Goal: Task Accomplishment & Management: Complete application form

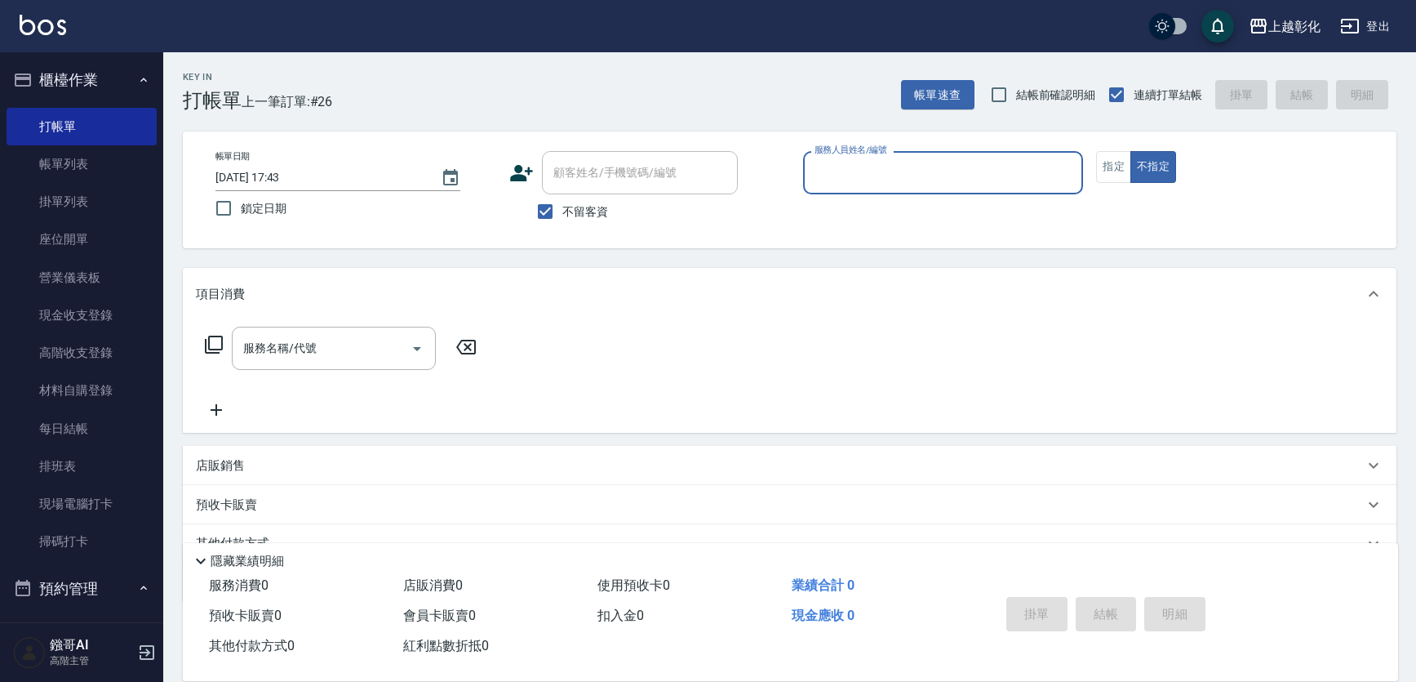
click at [136, 87] on button "櫃檯作業" at bounding box center [82, 80] width 150 height 42
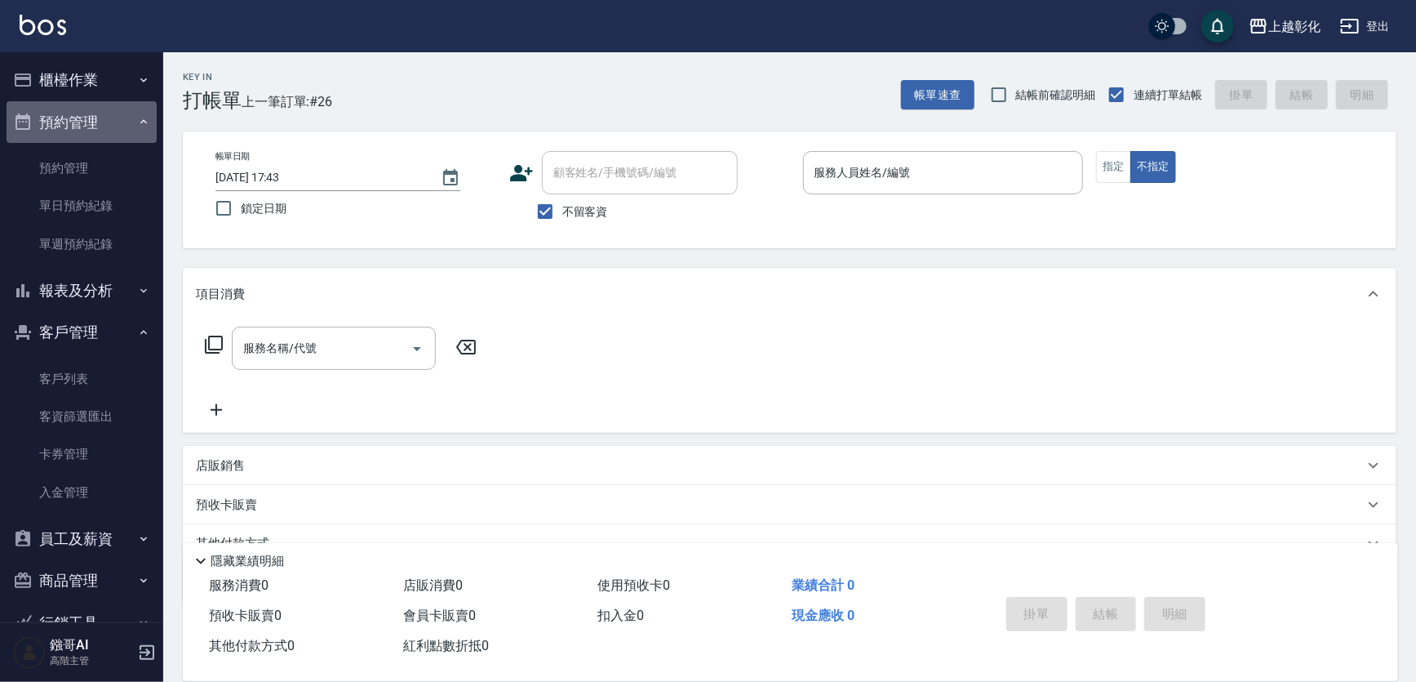
click at [137, 123] on icon "button" at bounding box center [143, 121] width 13 height 13
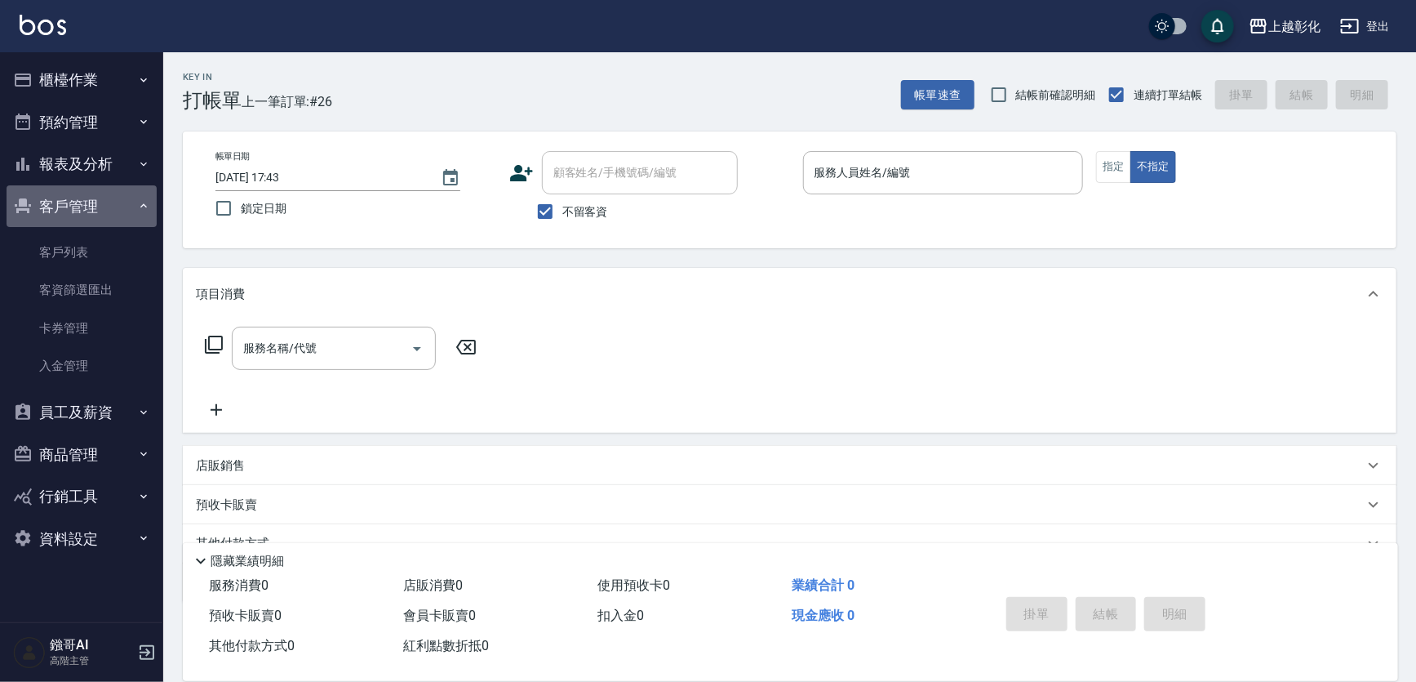
click at [131, 199] on button "客戶管理" at bounding box center [82, 206] width 150 height 42
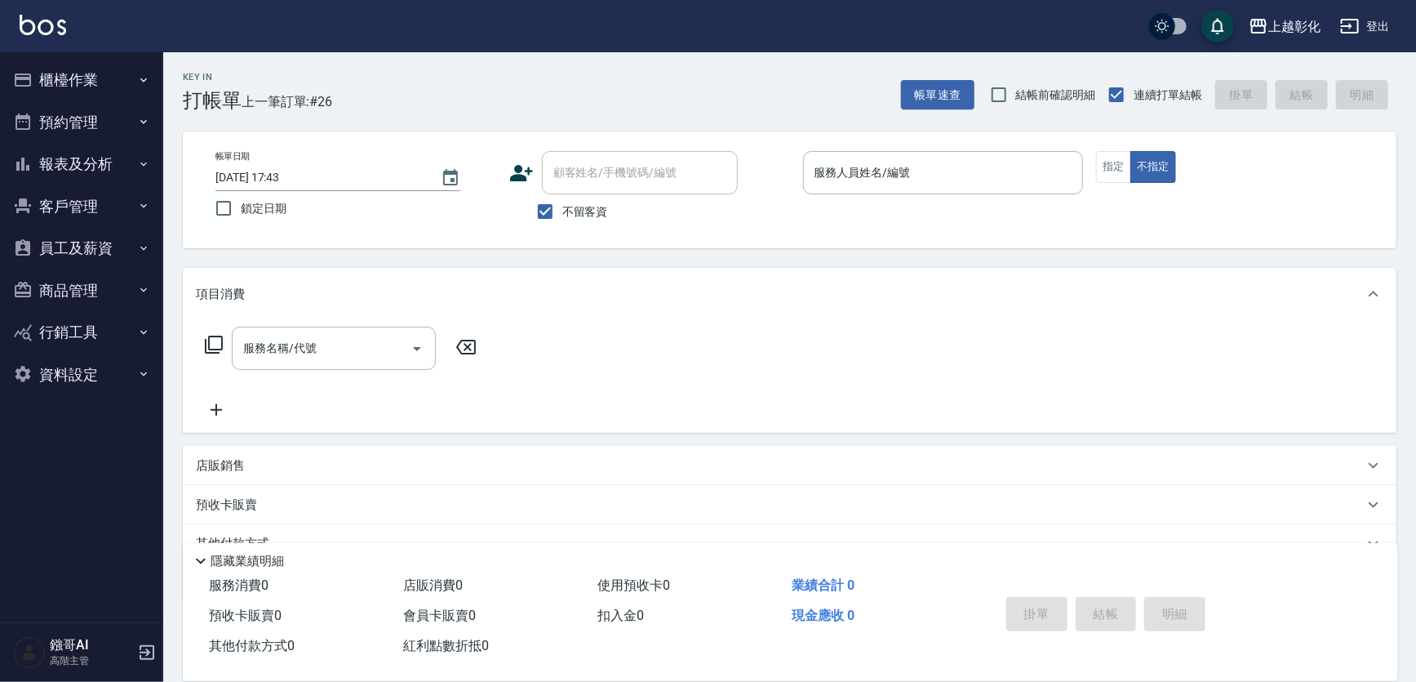
click at [147, 160] on icon "button" at bounding box center [143, 164] width 13 height 13
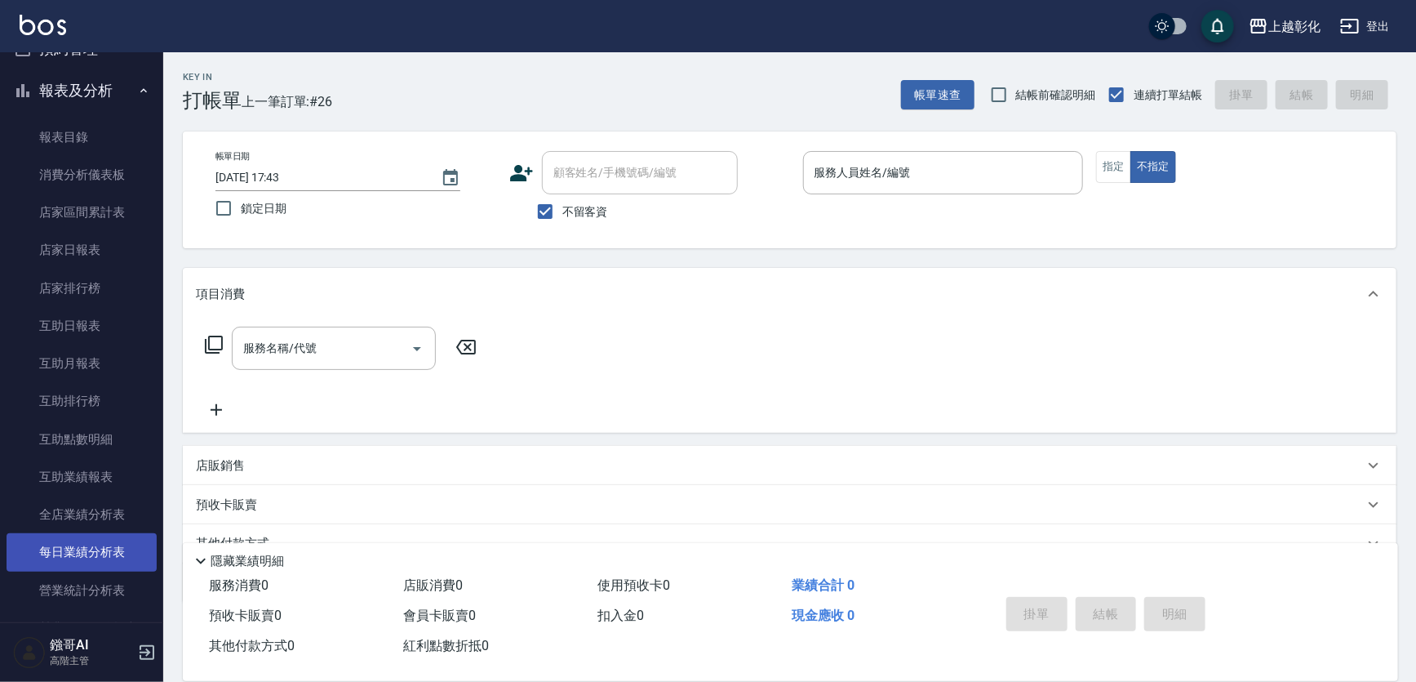
scroll to position [222, 0]
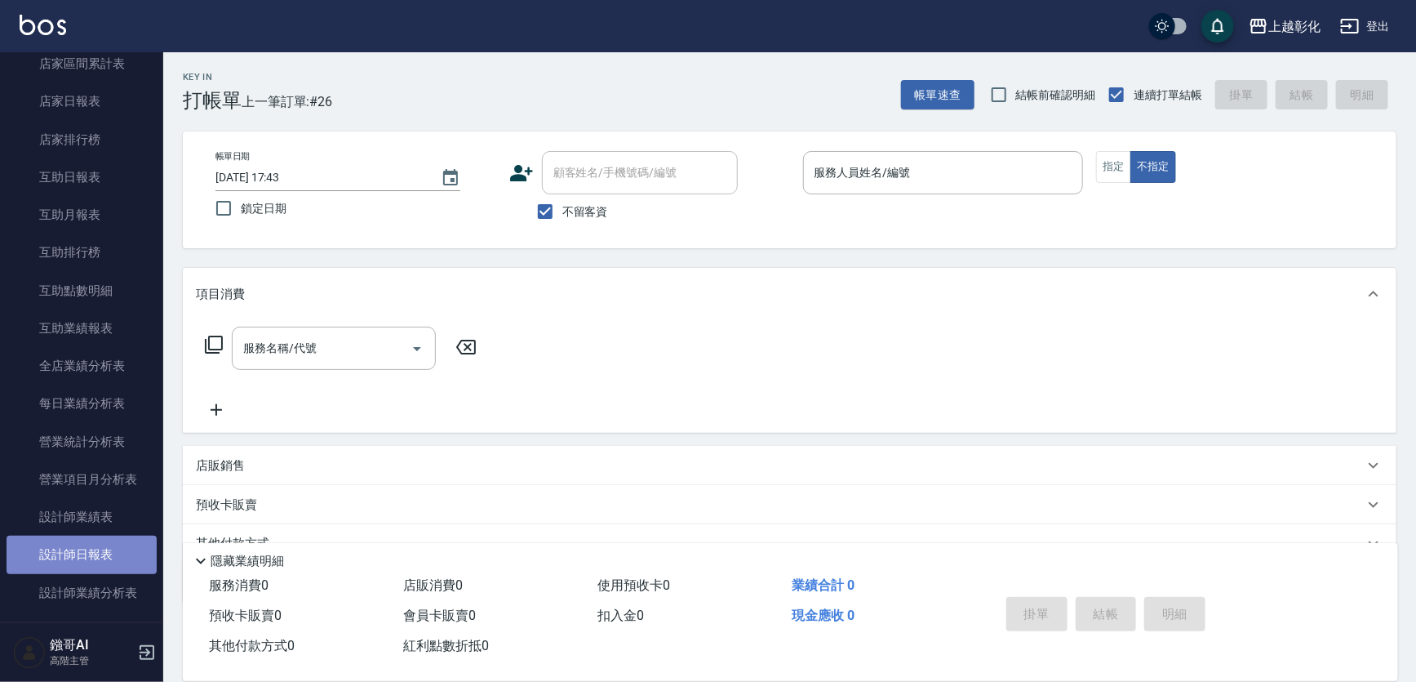
click at [100, 563] on link "設計師日報表" at bounding box center [82, 554] width 150 height 38
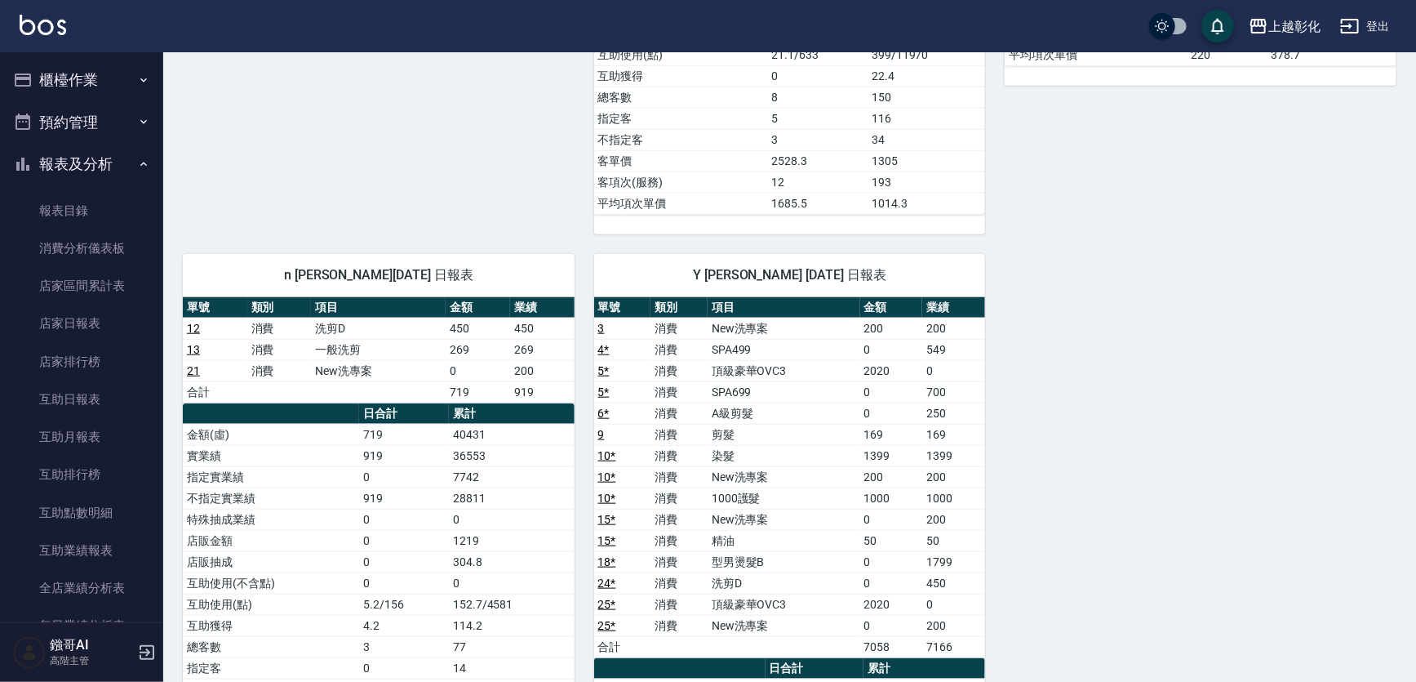
click at [101, 154] on button "報表及分析" at bounding box center [82, 164] width 150 height 42
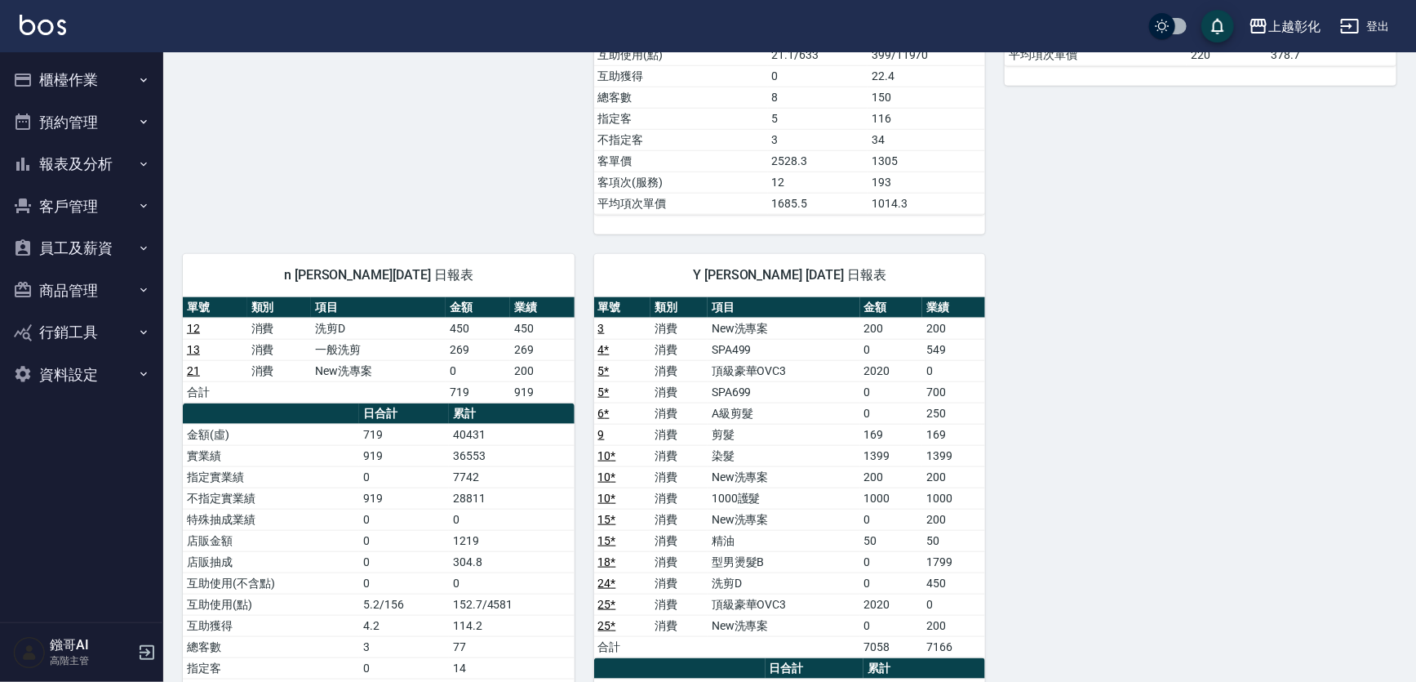
click at [123, 73] on button "櫃檯作業" at bounding box center [82, 80] width 150 height 42
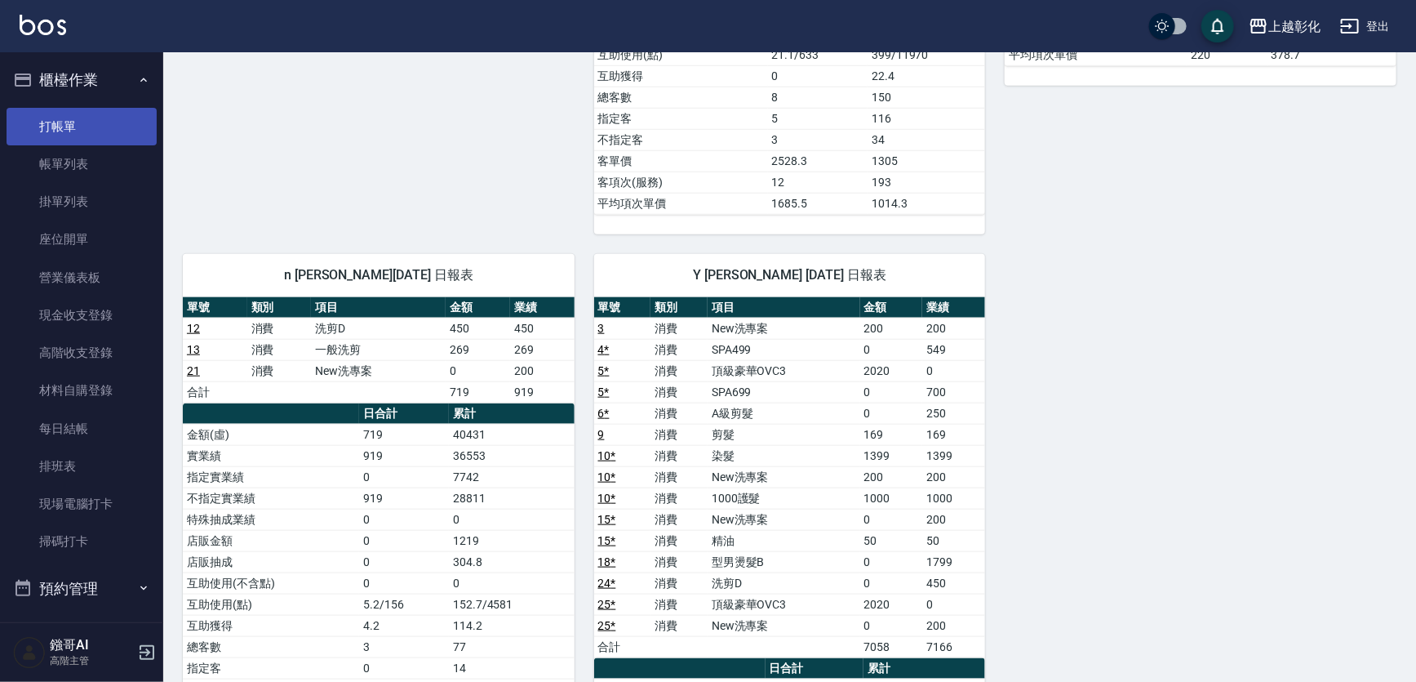
click at [73, 125] on link "打帳單" at bounding box center [82, 127] width 150 height 38
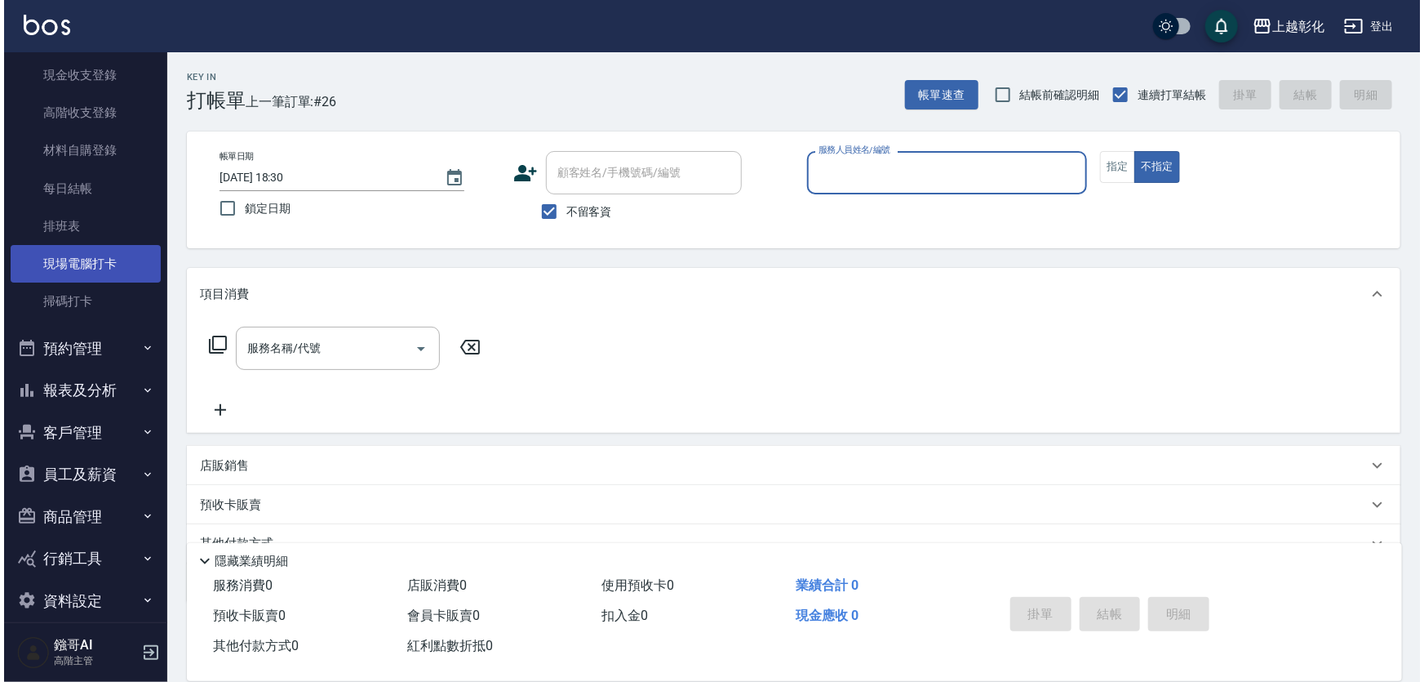
scroll to position [258, 0]
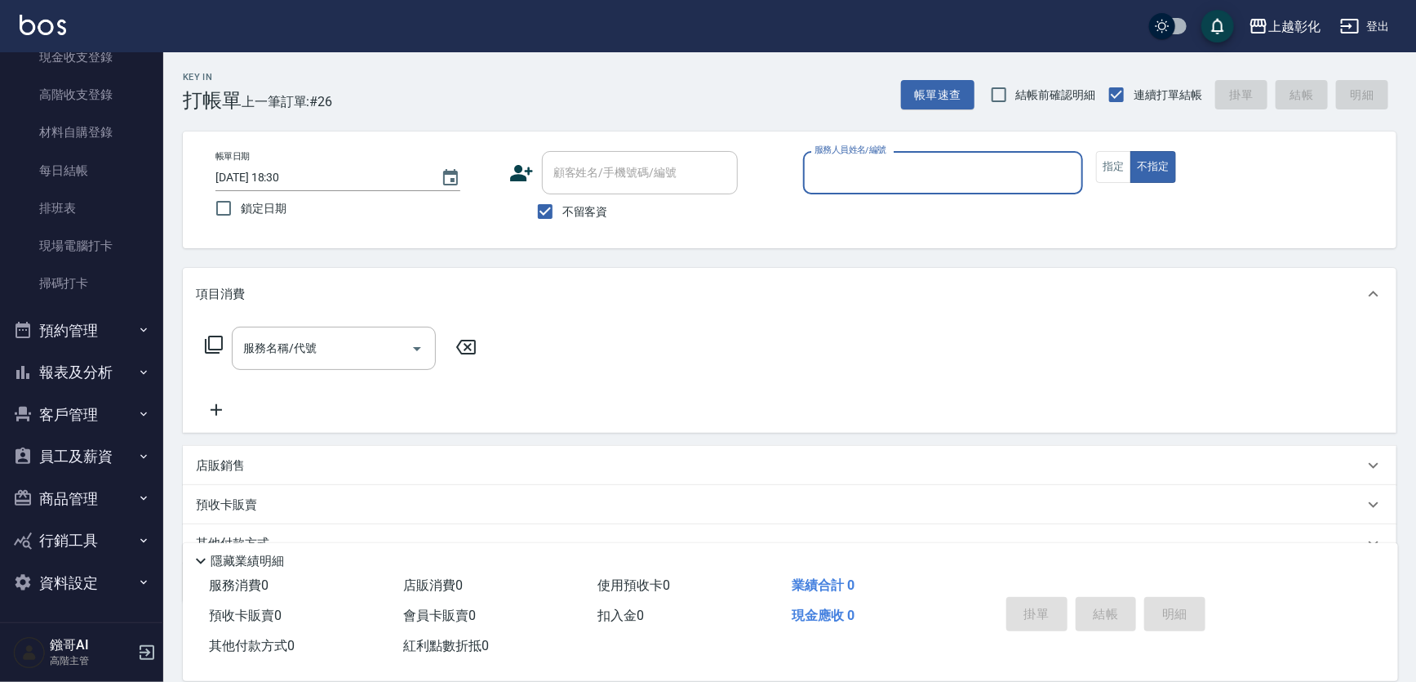
click at [98, 318] on button "預約管理" at bounding box center [82, 330] width 150 height 42
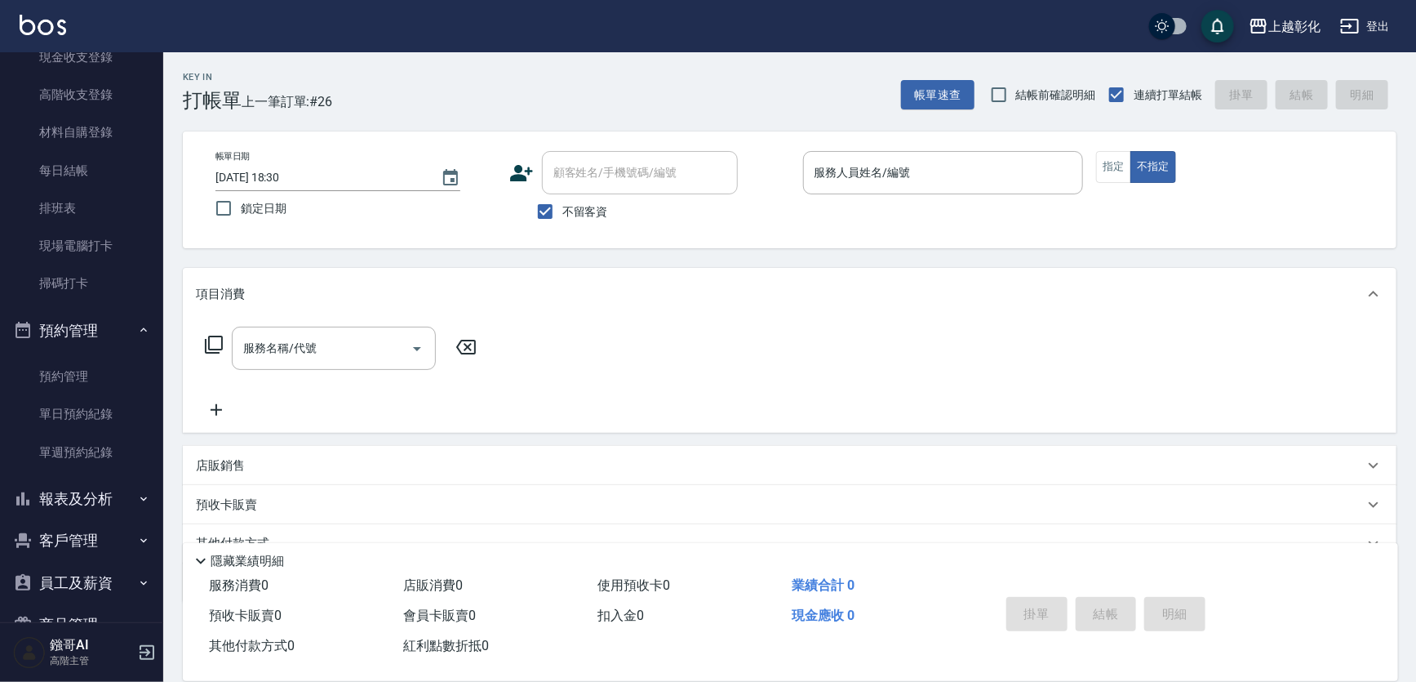
click at [104, 326] on button "預約管理" at bounding box center [82, 330] width 150 height 42
click at [82, 307] on ul "打帳單 帳單列表 掛單列表 座位開單 營業儀表板 現金收支登錄 高階收支登錄 材料自購登錄 每日結帳 排班表 現場電腦打卡 掃碼打卡" at bounding box center [82, 76] width 150 height 466
click at [57, 412] on button "客戶管理" at bounding box center [82, 414] width 150 height 42
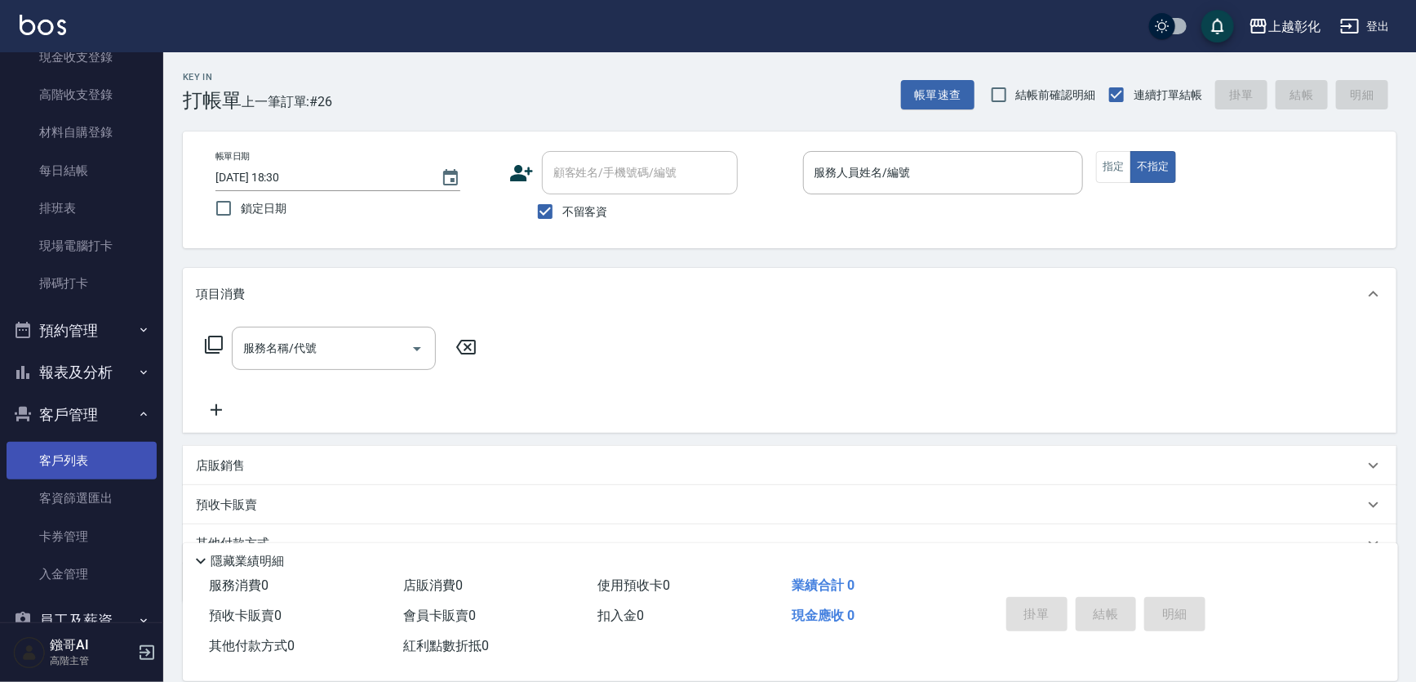
click at [51, 458] on link "客戶列表" at bounding box center [82, 461] width 150 height 38
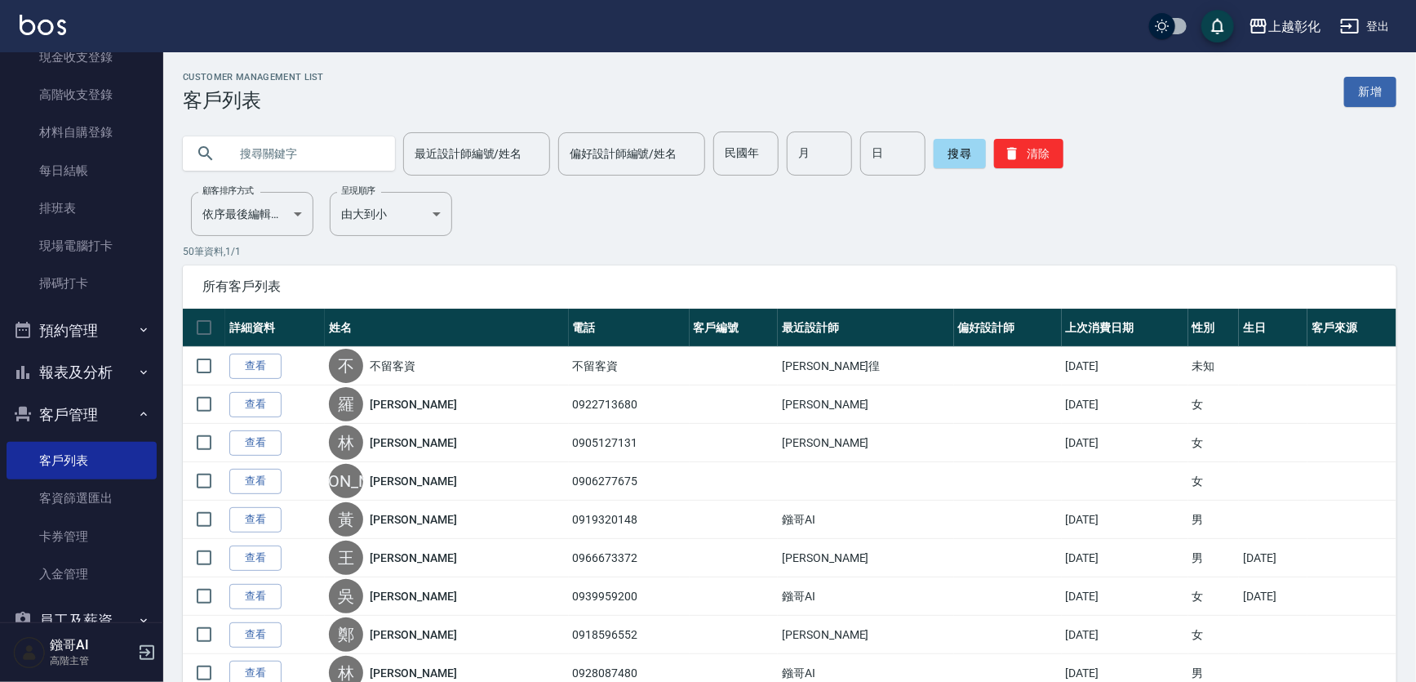
click at [328, 149] on input "text" at bounding box center [305, 153] width 153 height 44
type input "0911950550"
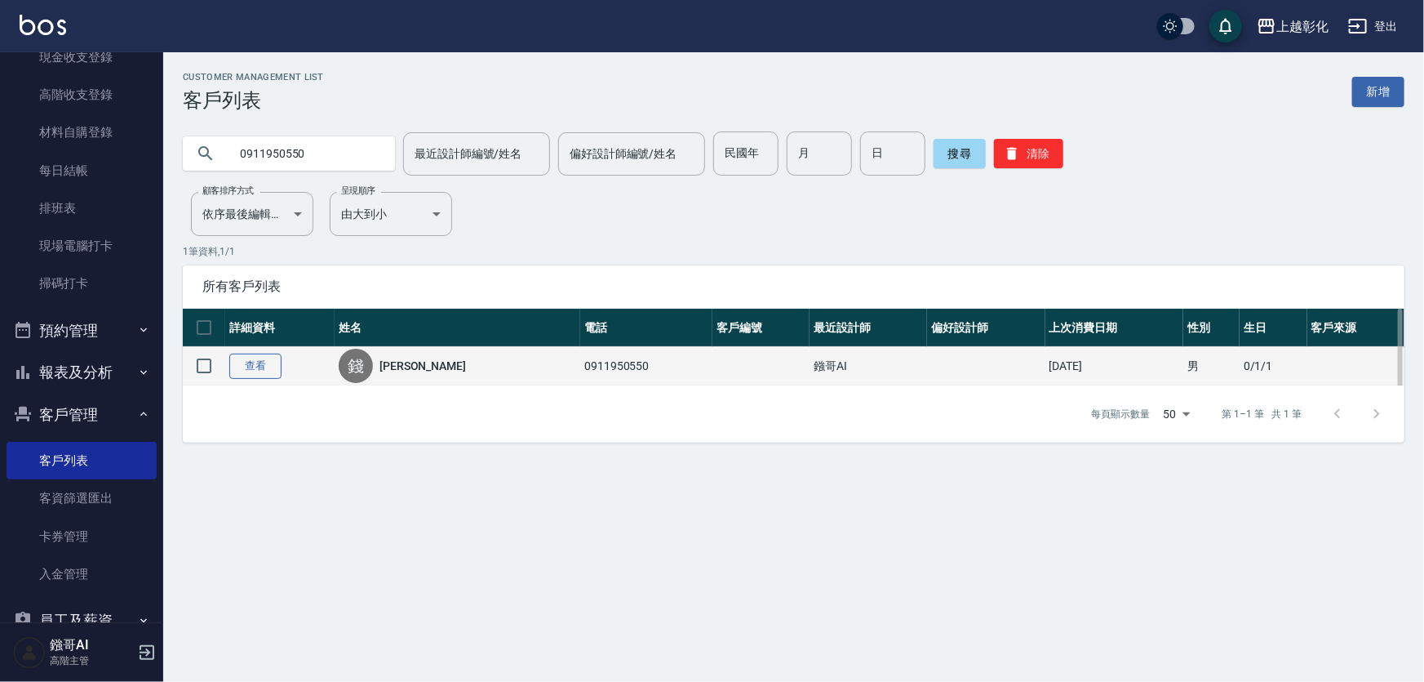
click at [254, 369] on link "查看" at bounding box center [255, 365] width 52 height 25
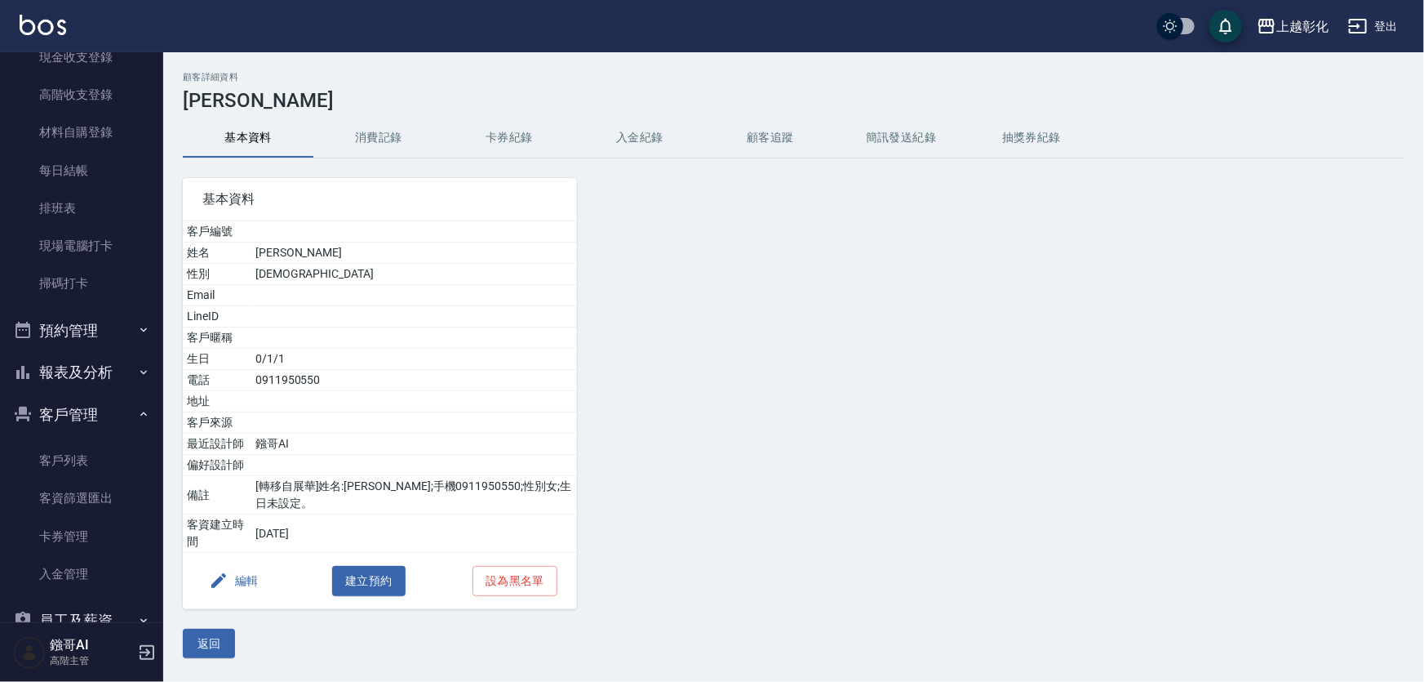
click at [625, 137] on button "入金紀錄" at bounding box center [640, 137] width 131 height 39
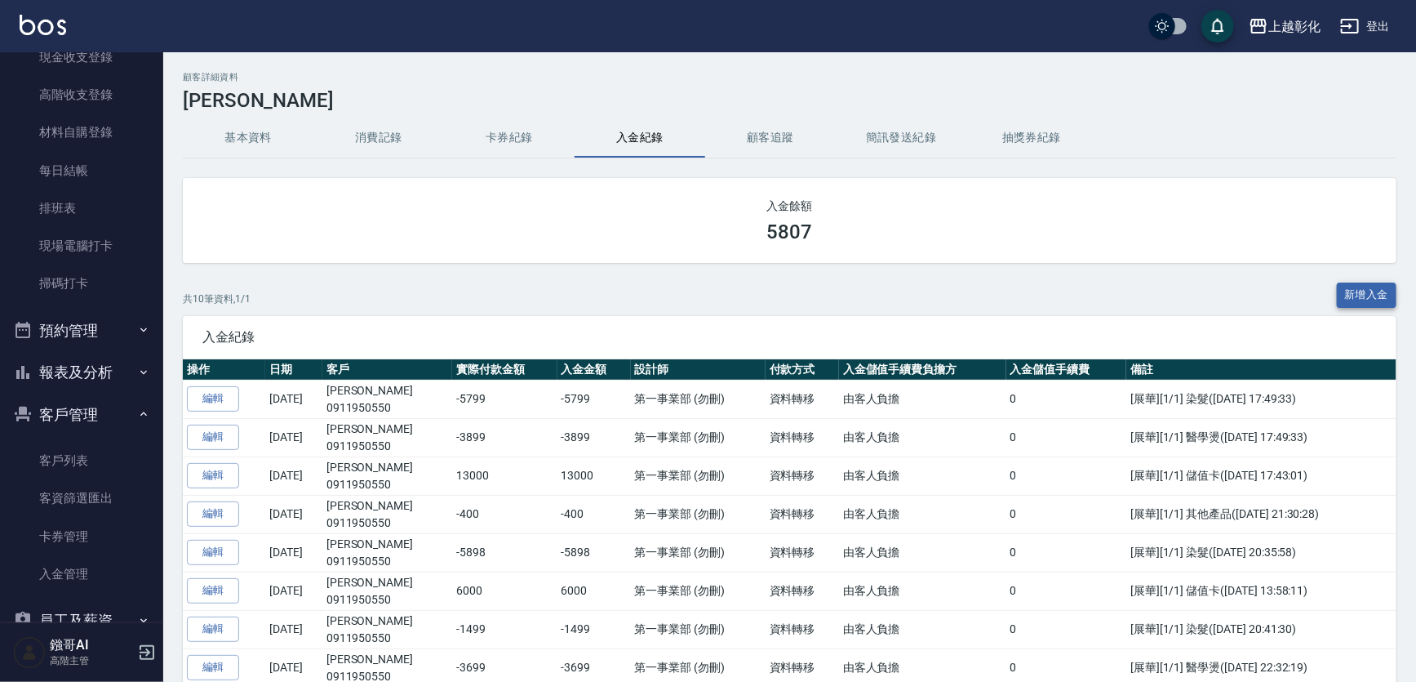
click at [1375, 304] on button "新增入金" at bounding box center [1367, 294] width 60 height 25
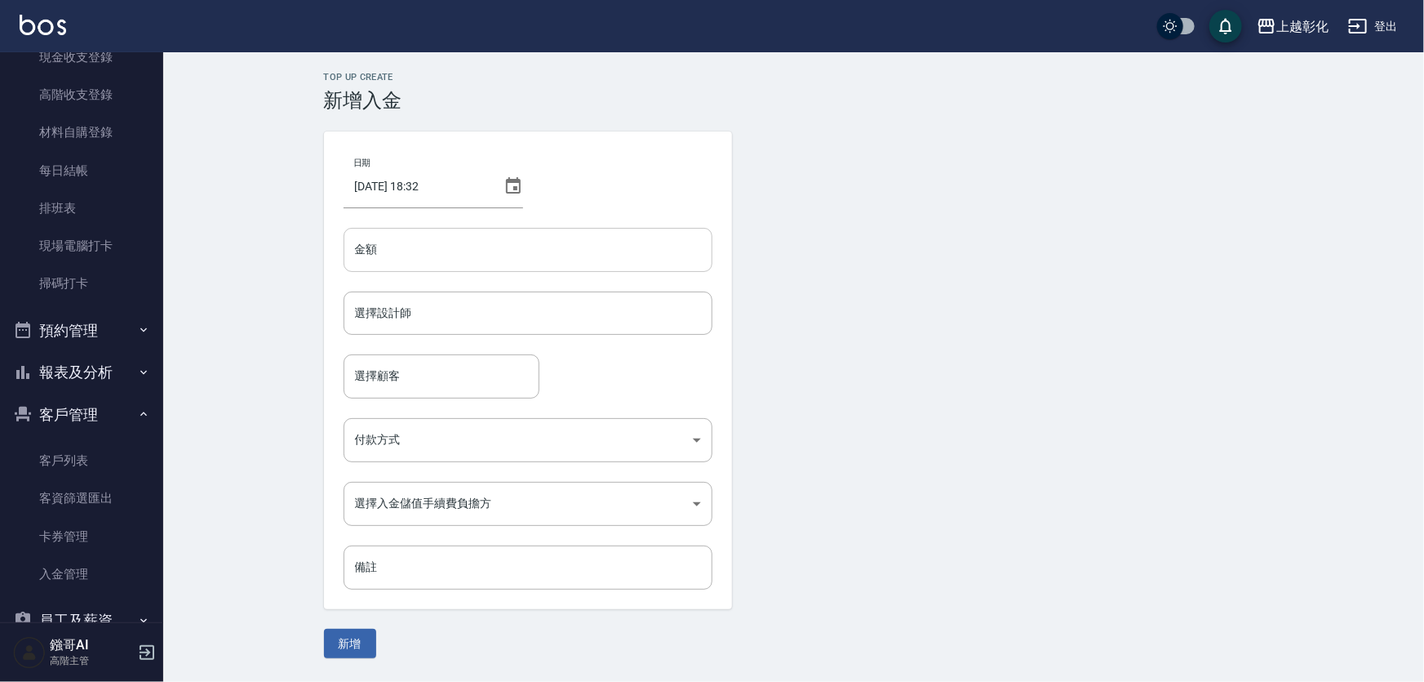
click at [457, 246] on input "金額" at bounding box center [528, 250] width 369 height 44
type input "-3598"
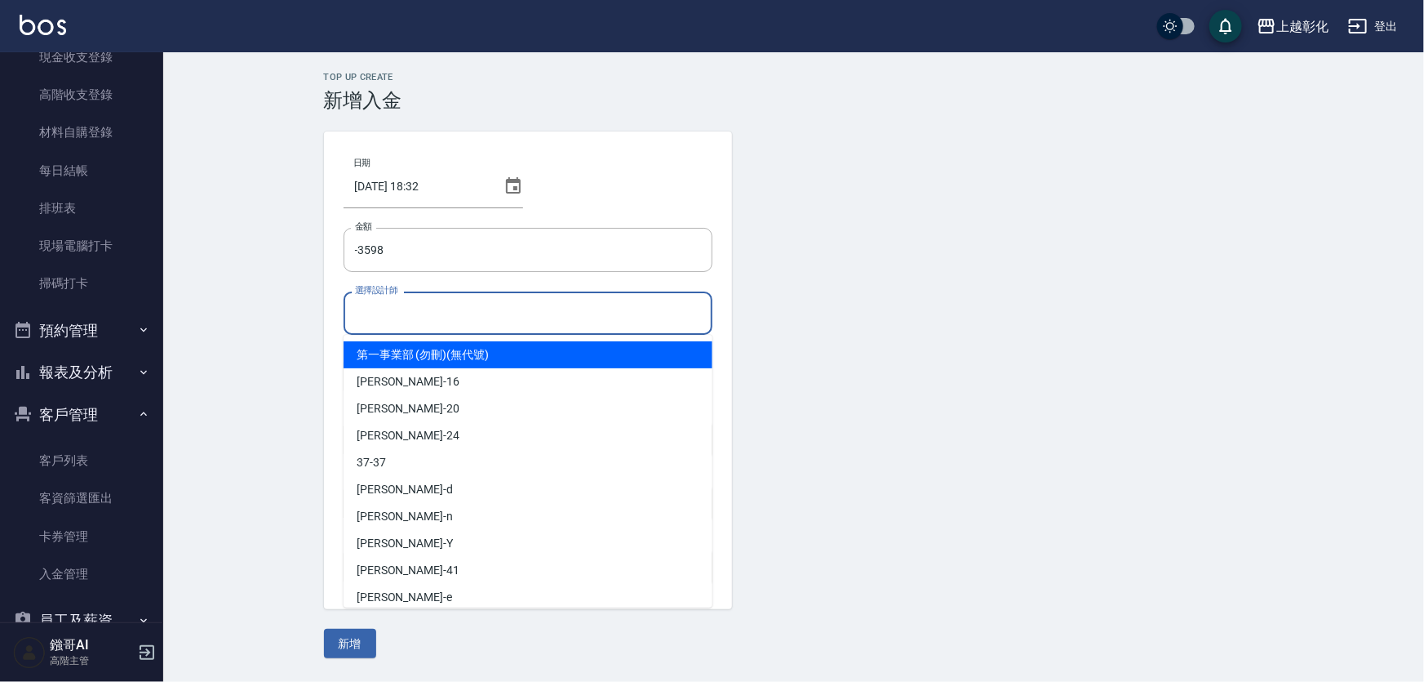
click at [417, 310] on input "選擇設計師" at bounding box center [528, 313] width 354 height 29
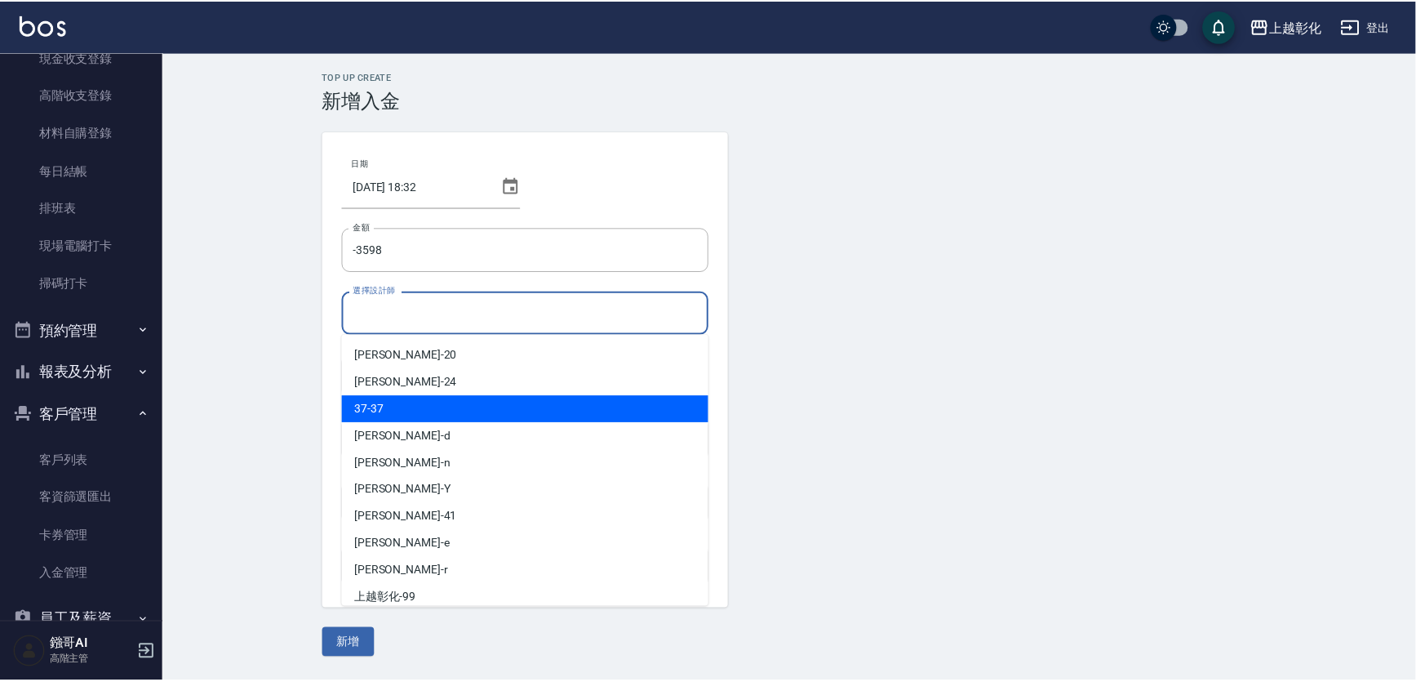
scroll to position [117, 0]
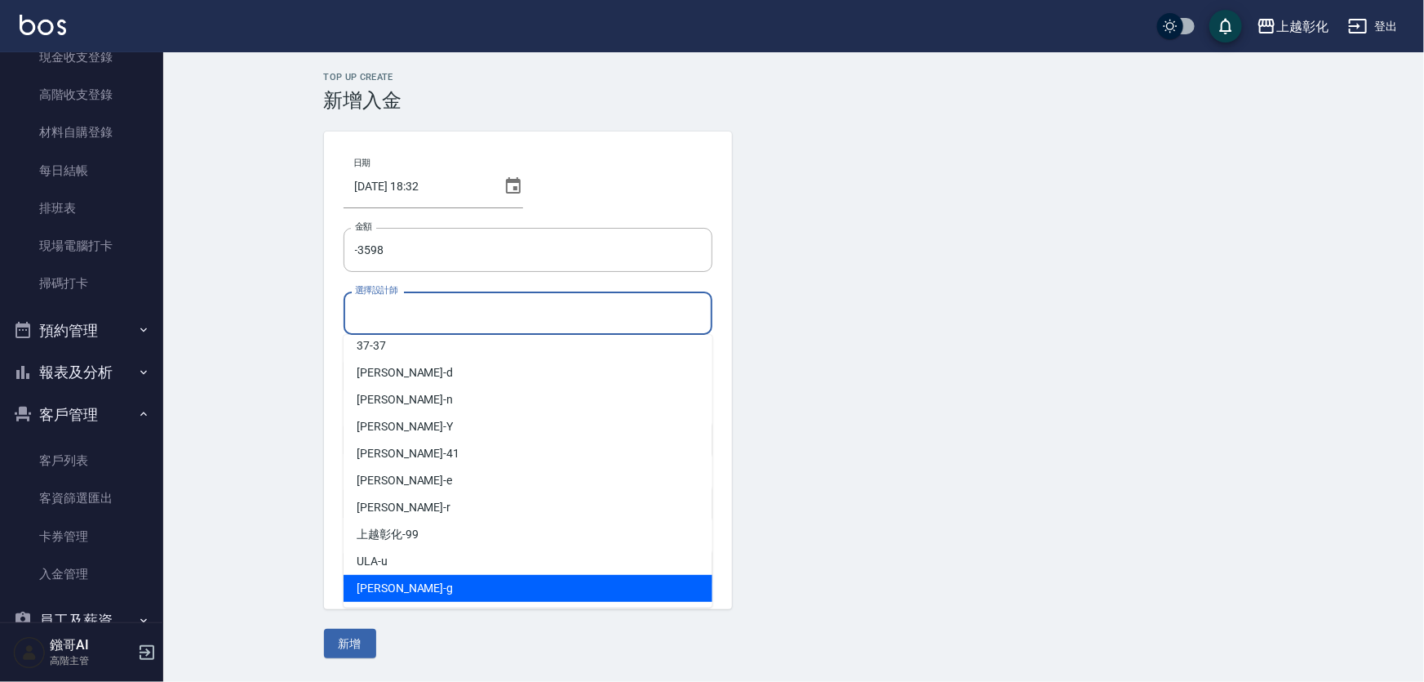
click at [393, 580] on div "Gary -g" at bounding box center [528, 588] width 369 height 27
type input "[PERSON_NAME]"
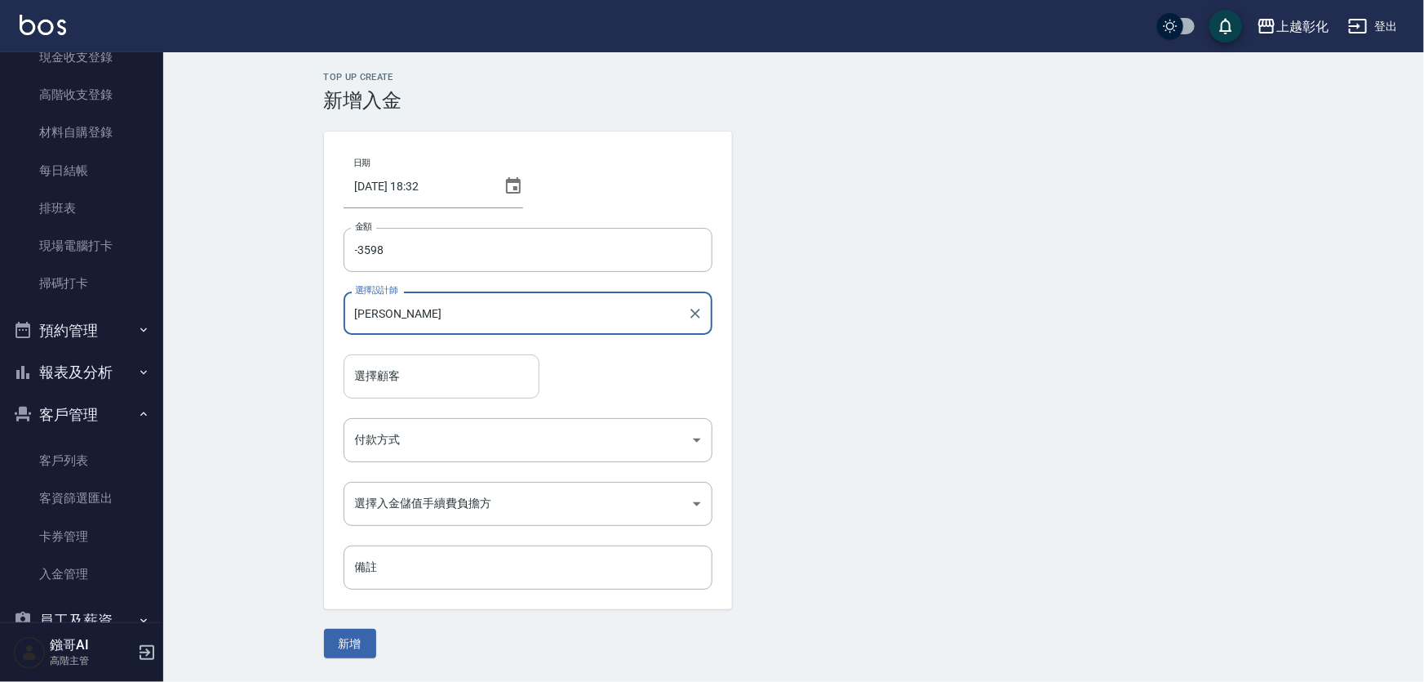
click at [389, 376] on div "選擇顧客 選擇顧客" at bounding box center [442, 375] width 196 height 43
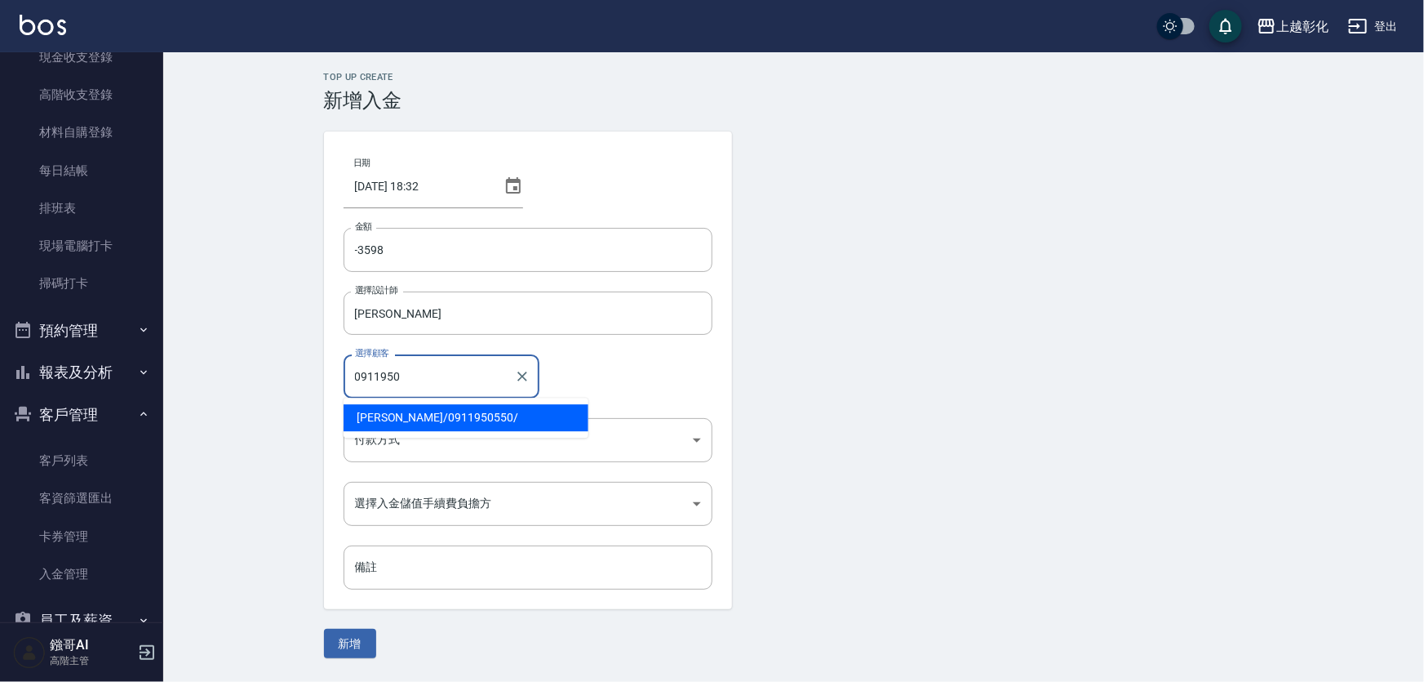
click at [401, 415] on span "錢君 / 0911950550 /" at bounding box center [466, 417] width 245 height 27
type input "[PERSON_NAME]/0911950550/"
click at [404, 433] on body "上越彰化 登出 櫃檯作業 打帳單 帳單列表 掛單列表 座位開單 營業儀表板 現金收支登錄 高階收支登錄 材料自購登錄 每日結帳 排班表 現場電腦打卡 掃碼打卡…" at bounding box center [712, 341] width 1424 height 682
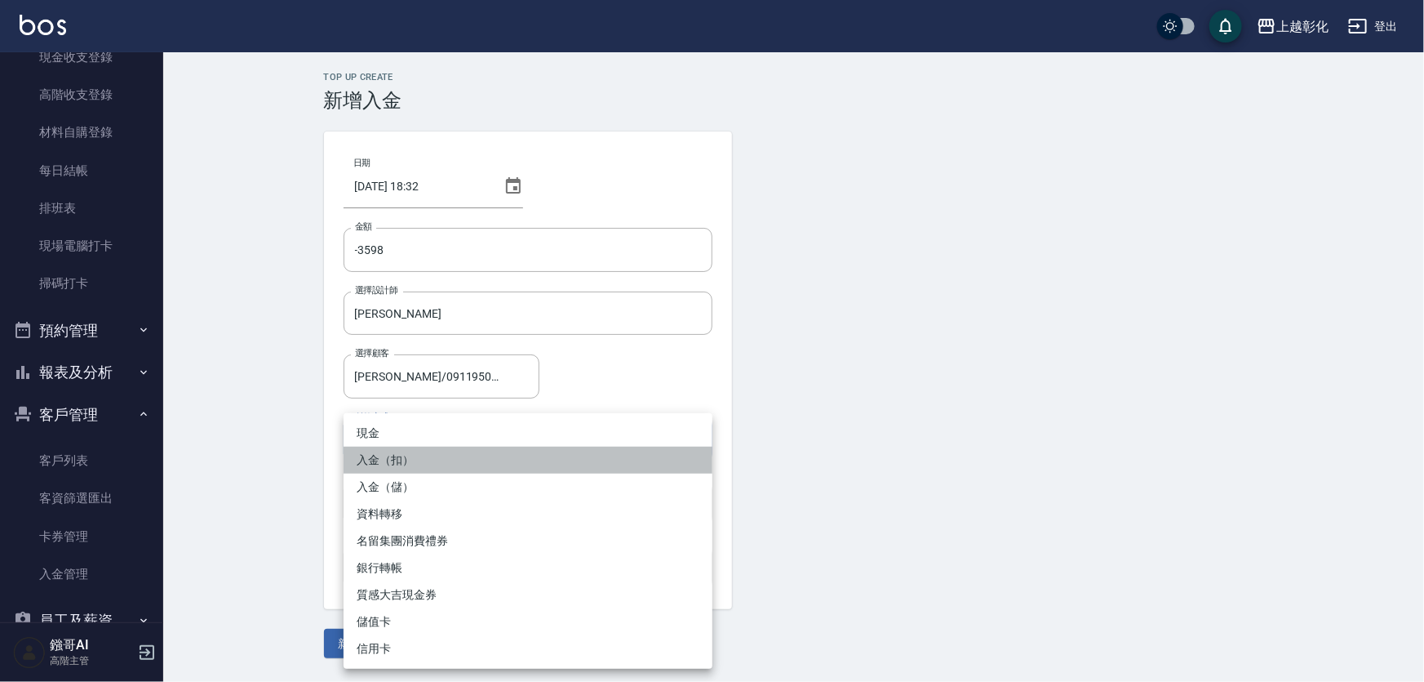
click at [393, 449] on li "入金（扣）" at bounding box center [528, 460] width 369 height 27
type input "入金（扣）"
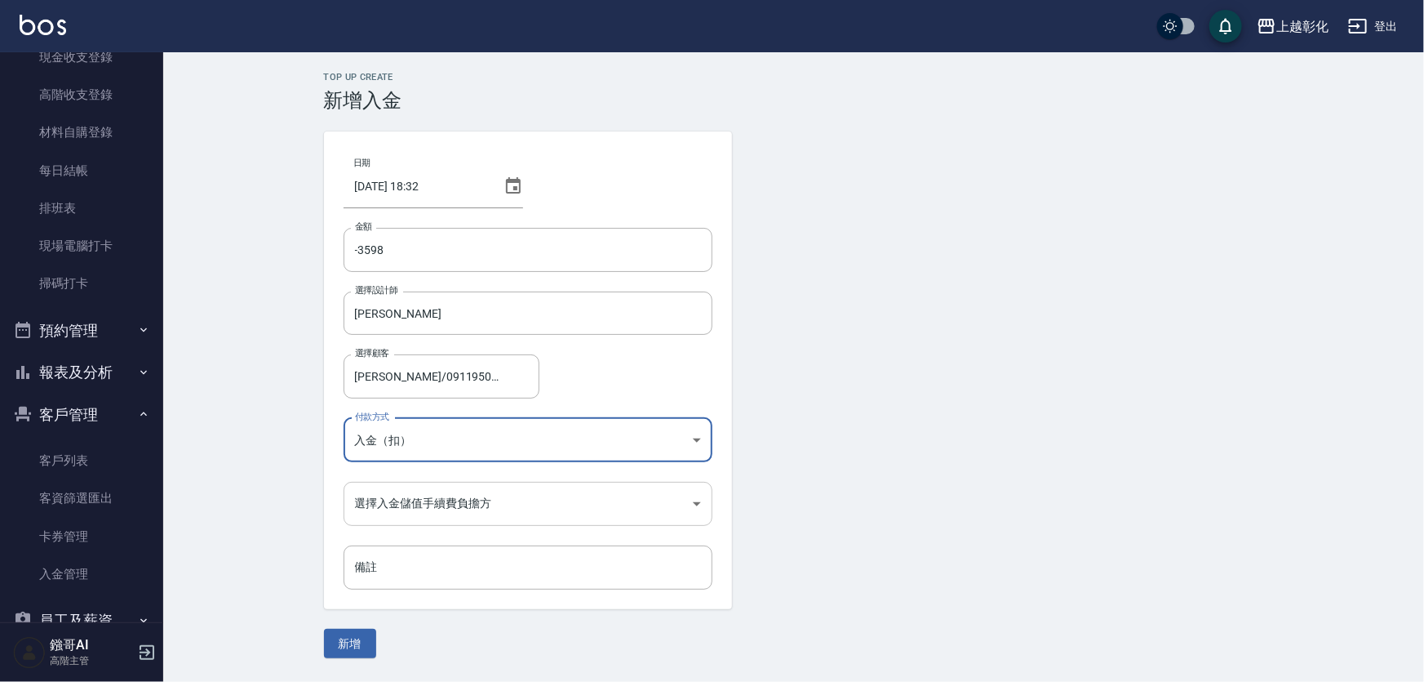
click at [443, 513] on body "上越彰化 登出 櫃檯作業 打帳單 帳單列表 掛單列表 座位開單 營業儀表板 現金收支登錄 高階收支登錄 材料自購登錄 每日結帳 排班表 現場電腦打卡 掃碼打卡…" at bounding box center [712, 341] width 1424 height 682
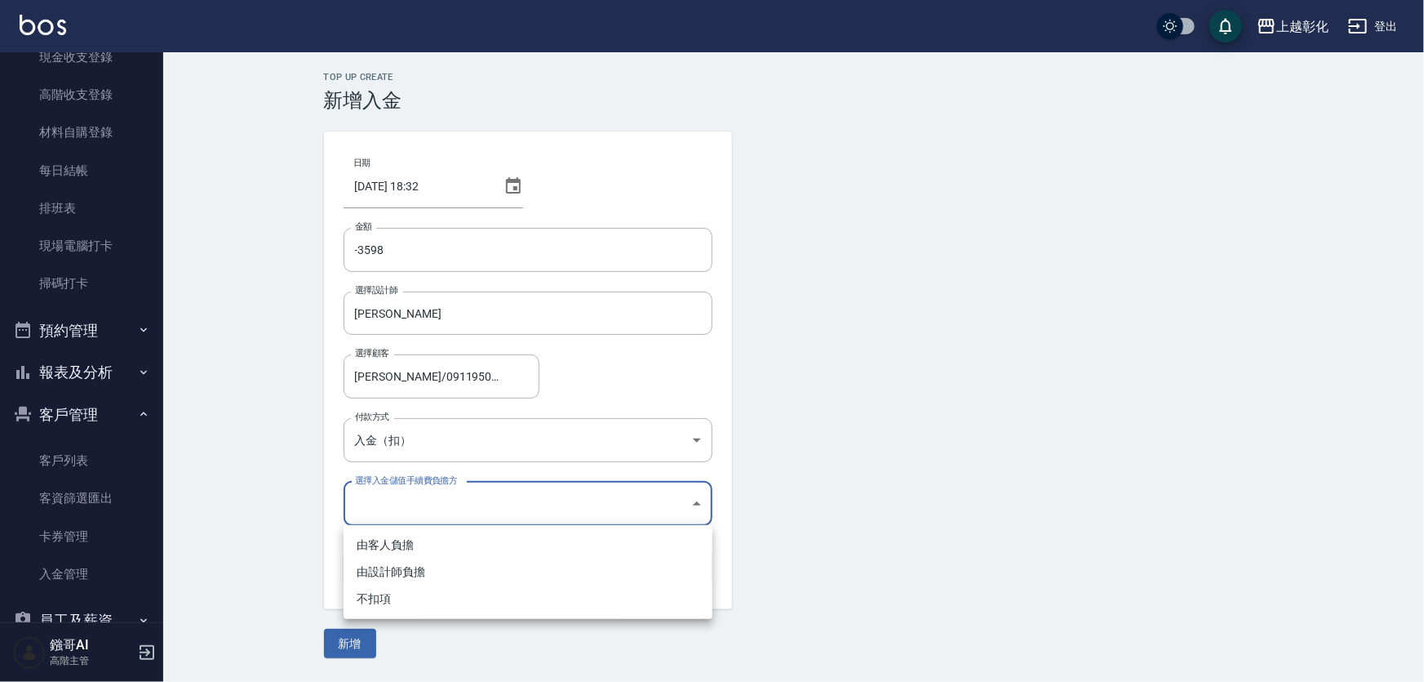
click at [381, 596] on li "不扣項" at bounding box center [528, 598] width 369 height 27
type input "WITHOUTHANDLINGFEE"
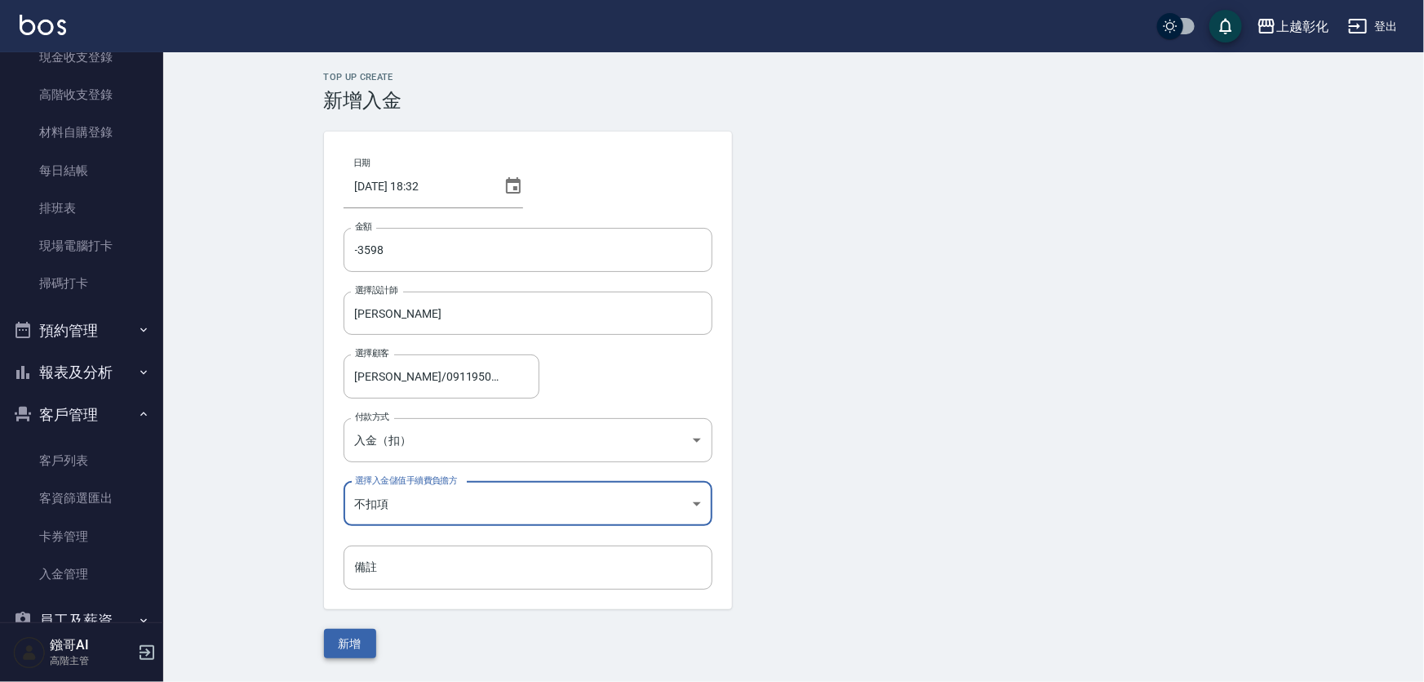
click at [356, 639] on button "新增" at bounding box center [350, 644] width 52 height 30
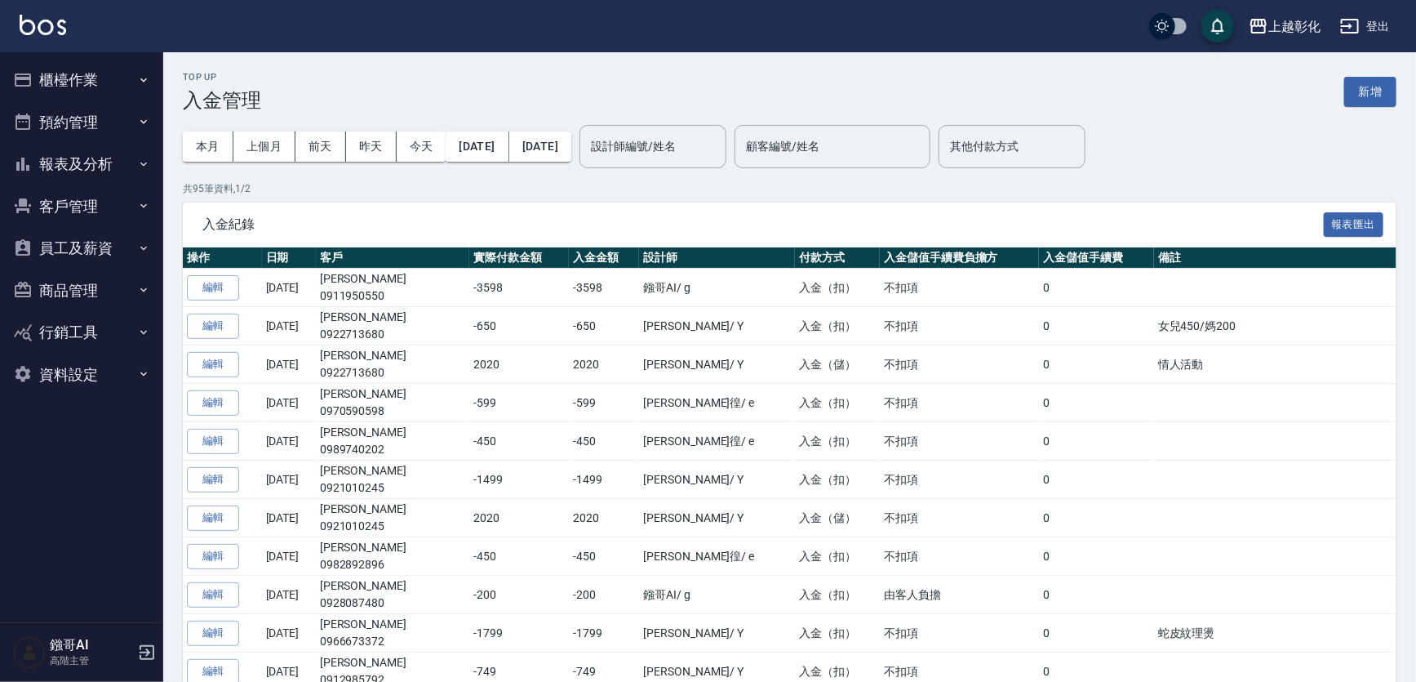
click at [69, 203] on button "客戶管理" at bounding box center [82, 206] width 150 height 42
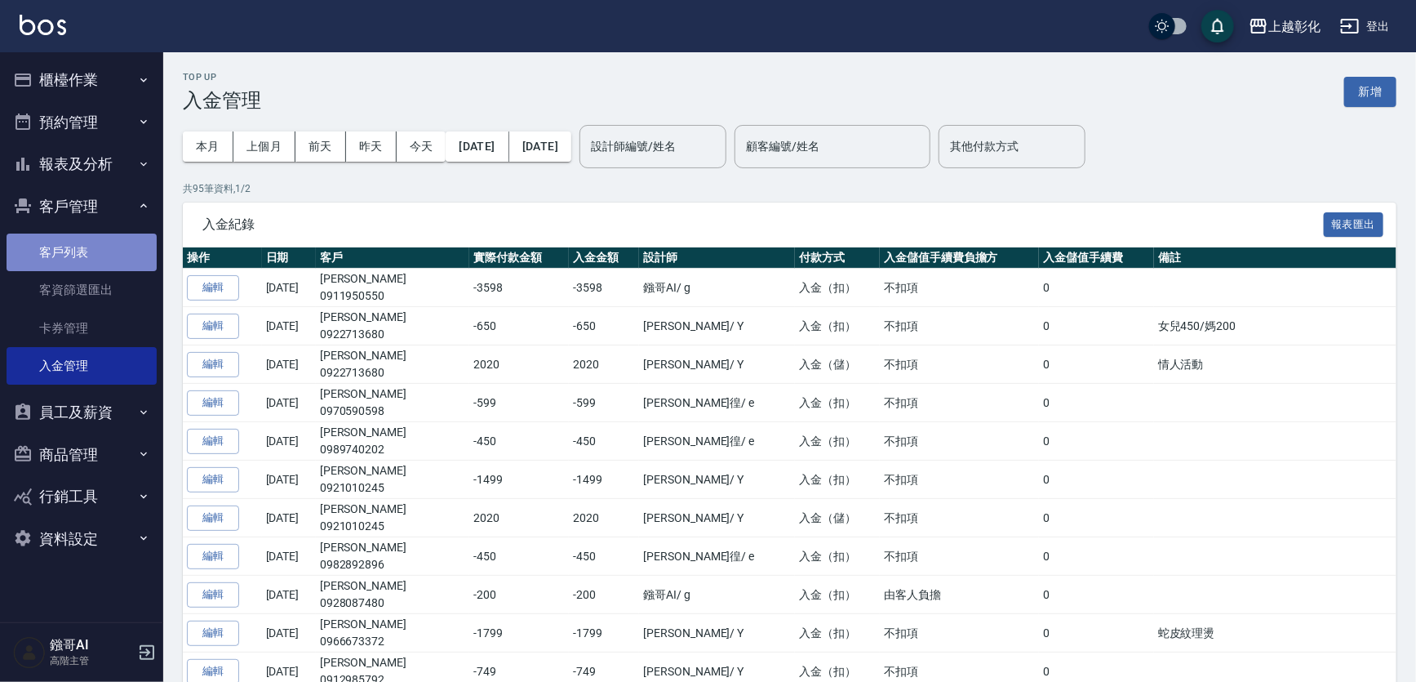
click at [65, 254] on link "客戶列表" at bounding box center [82, 252] width 150 height 38
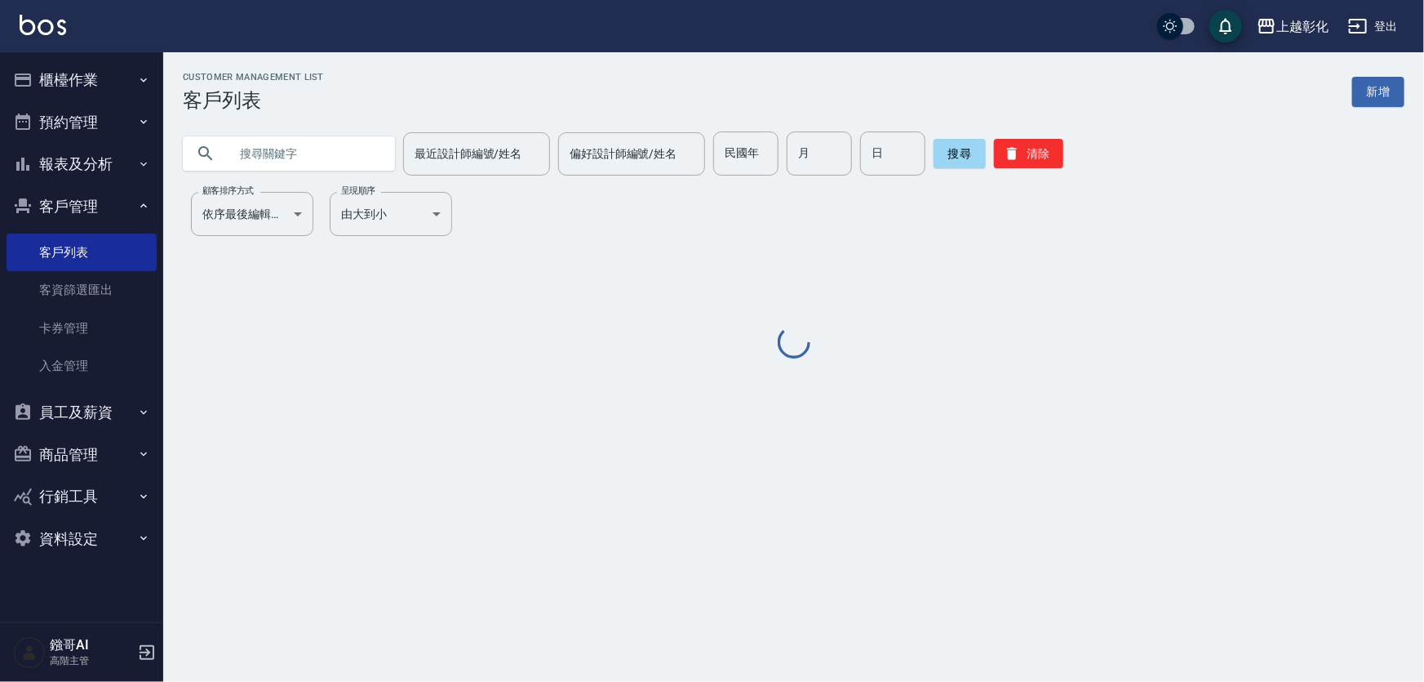
click at [285, 153] on input "text" at bounding box center [305, 153] width 153 height 44
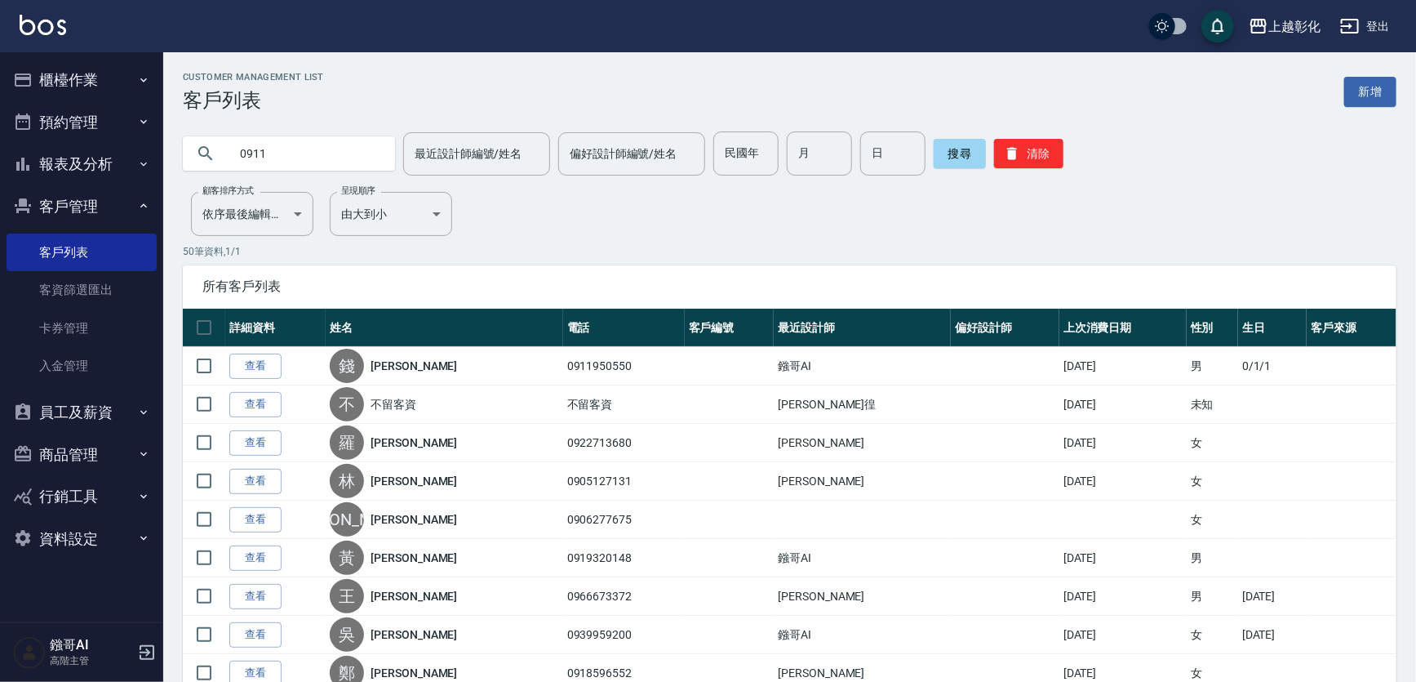
type input "0911"
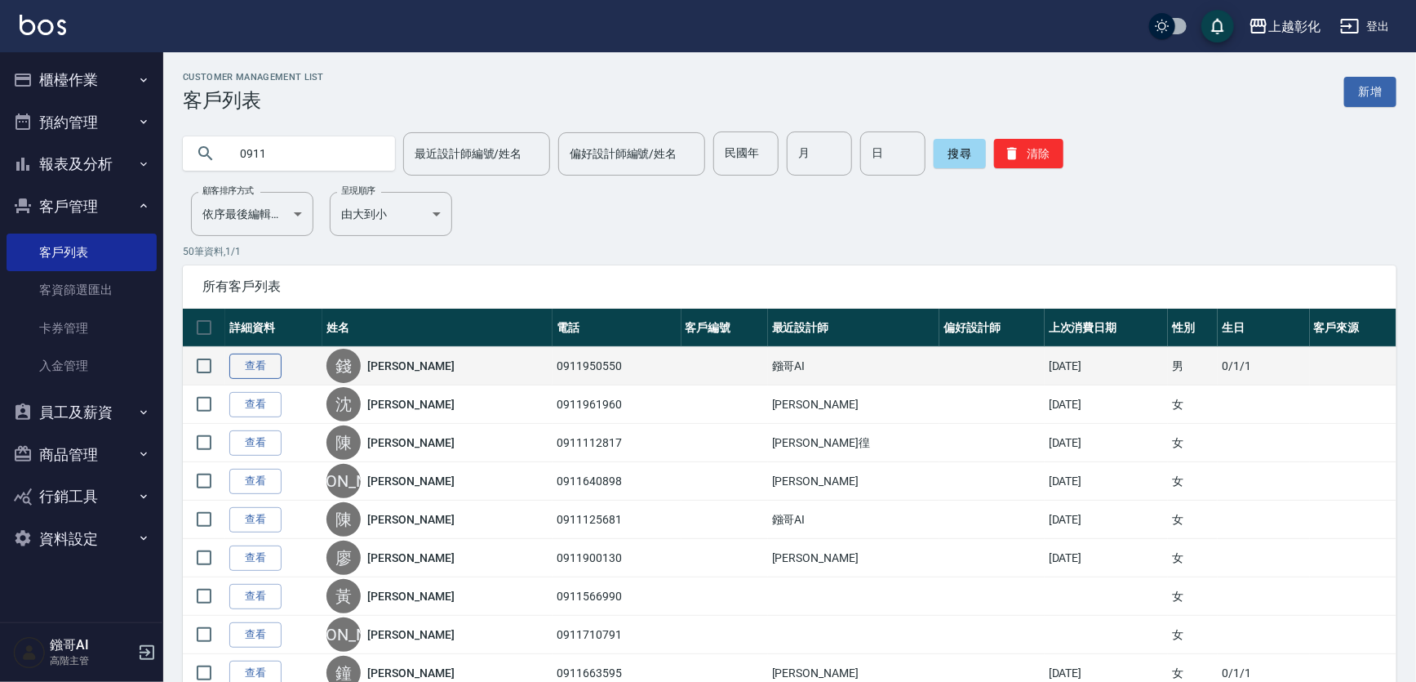
click at [242, 360] on link "查看" at bounding box center [255, 365] width 52 height 25
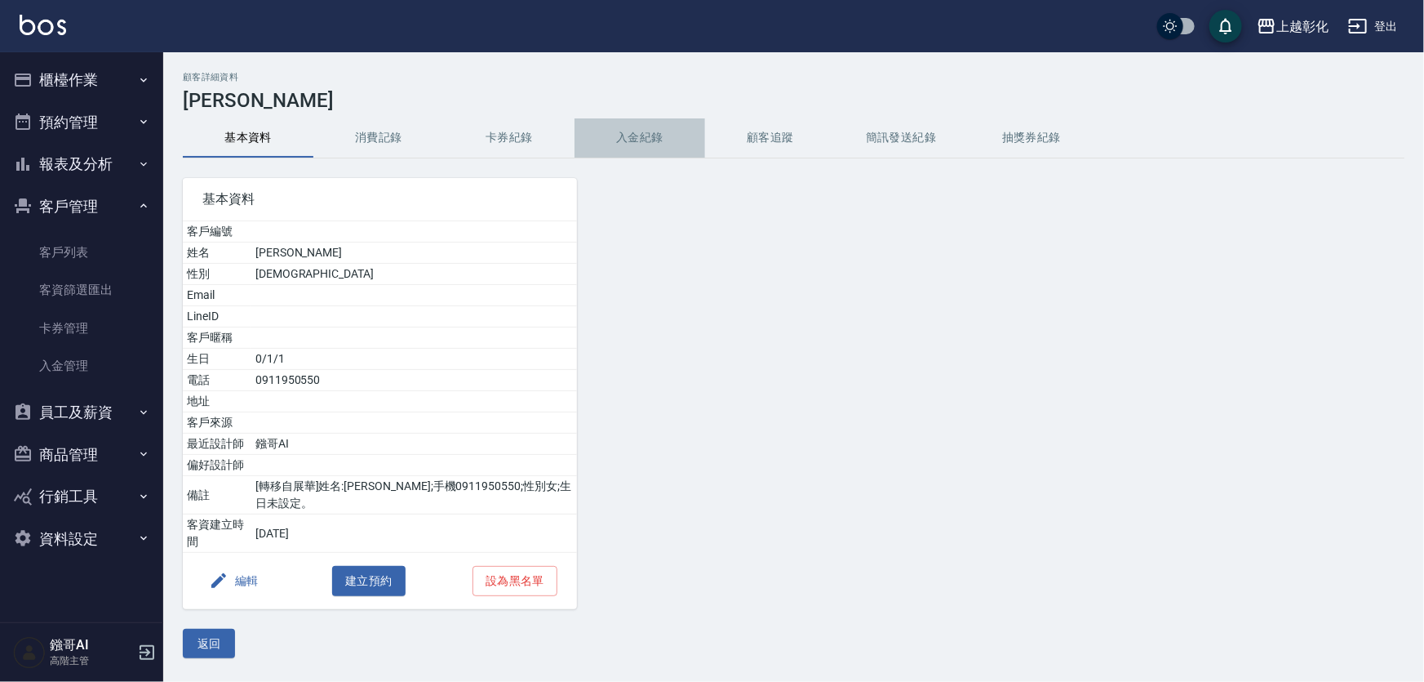
click at [647, 142] on button "入金紀錄" at bounding box center [640, 137] width 131 height 39
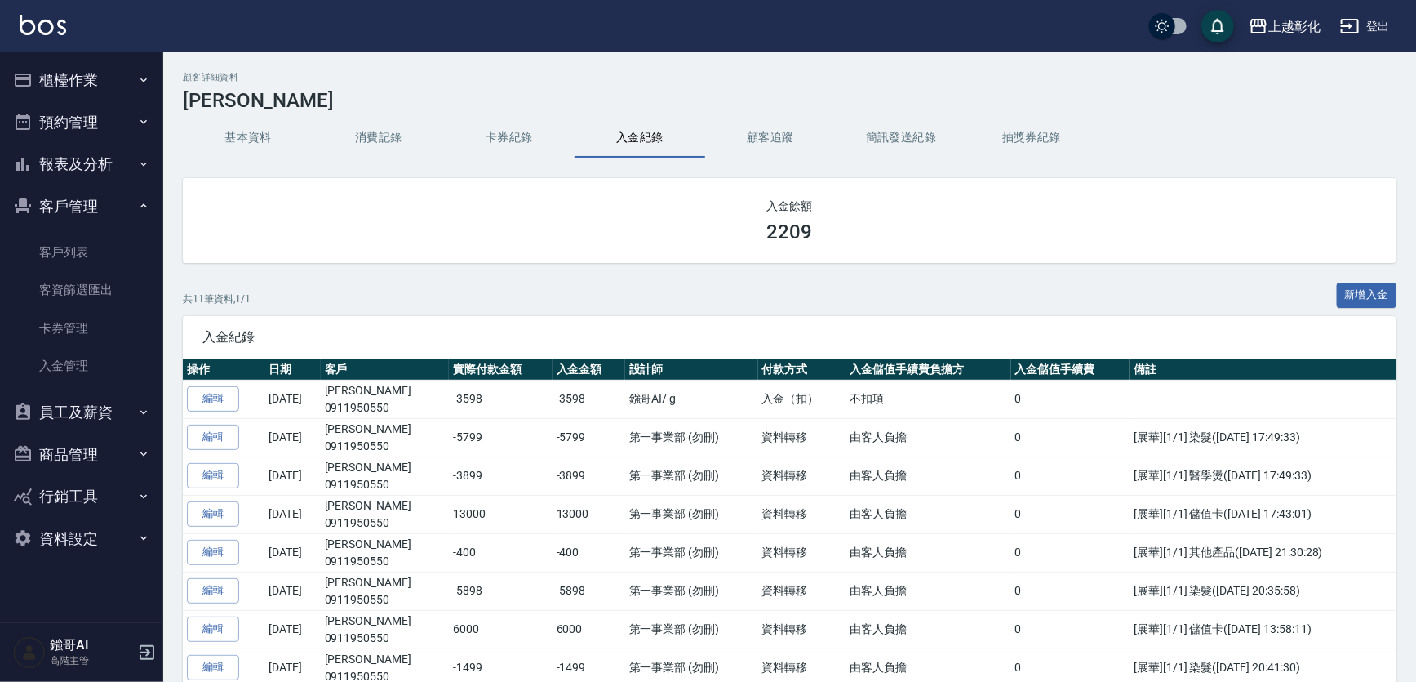
click at [96, 70] on button "櫃檯作業" at bounding box center [82, 80] width 150 height 42
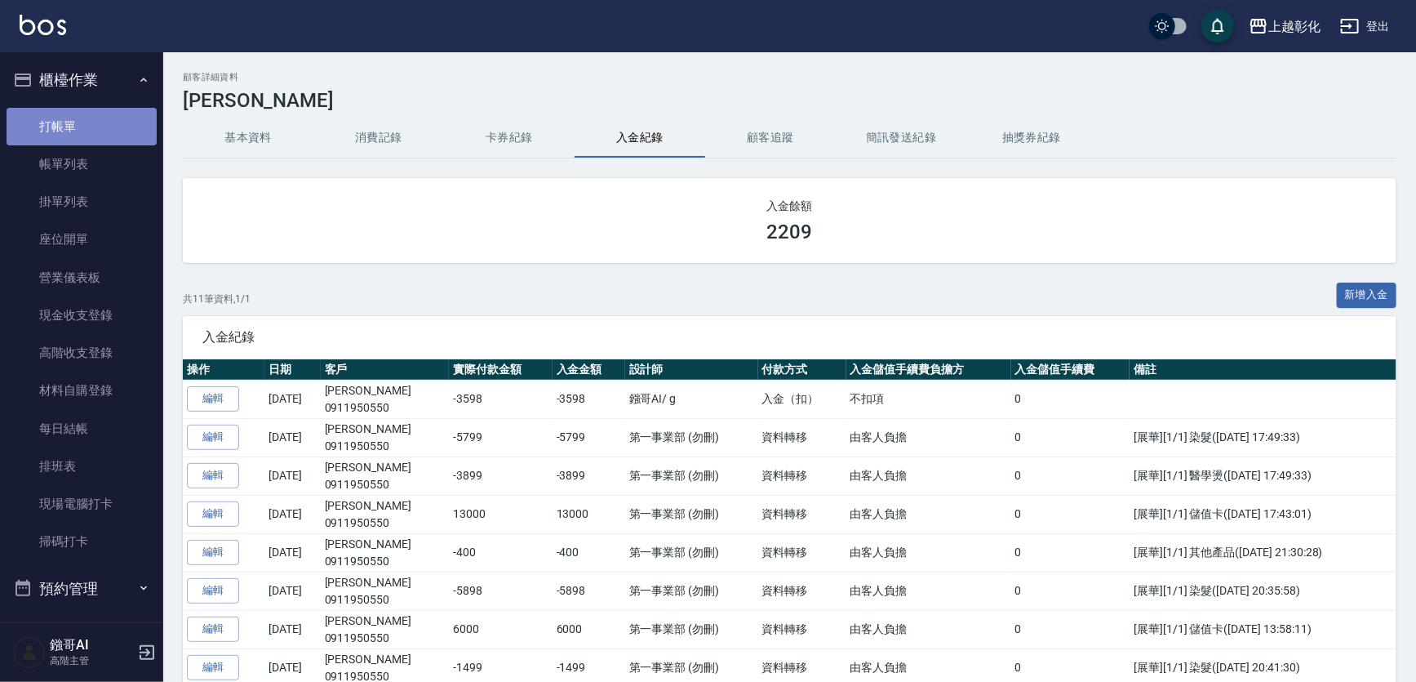
click at [82, 126] on link "打帳單" at bounding box center [82, 127] width 150 height 38
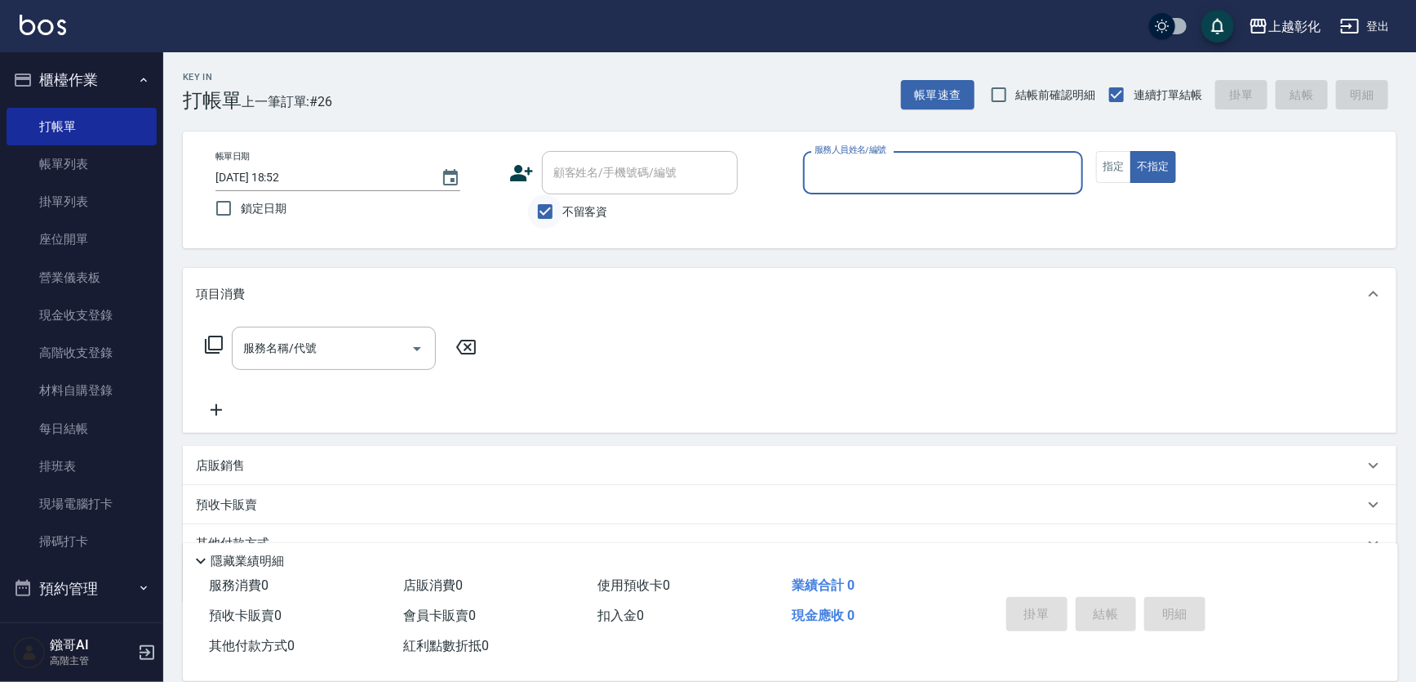
click at [552, 213] on input "不留客資" at bounding box center [545, 211] width 34 height 34
checkbox input "false"
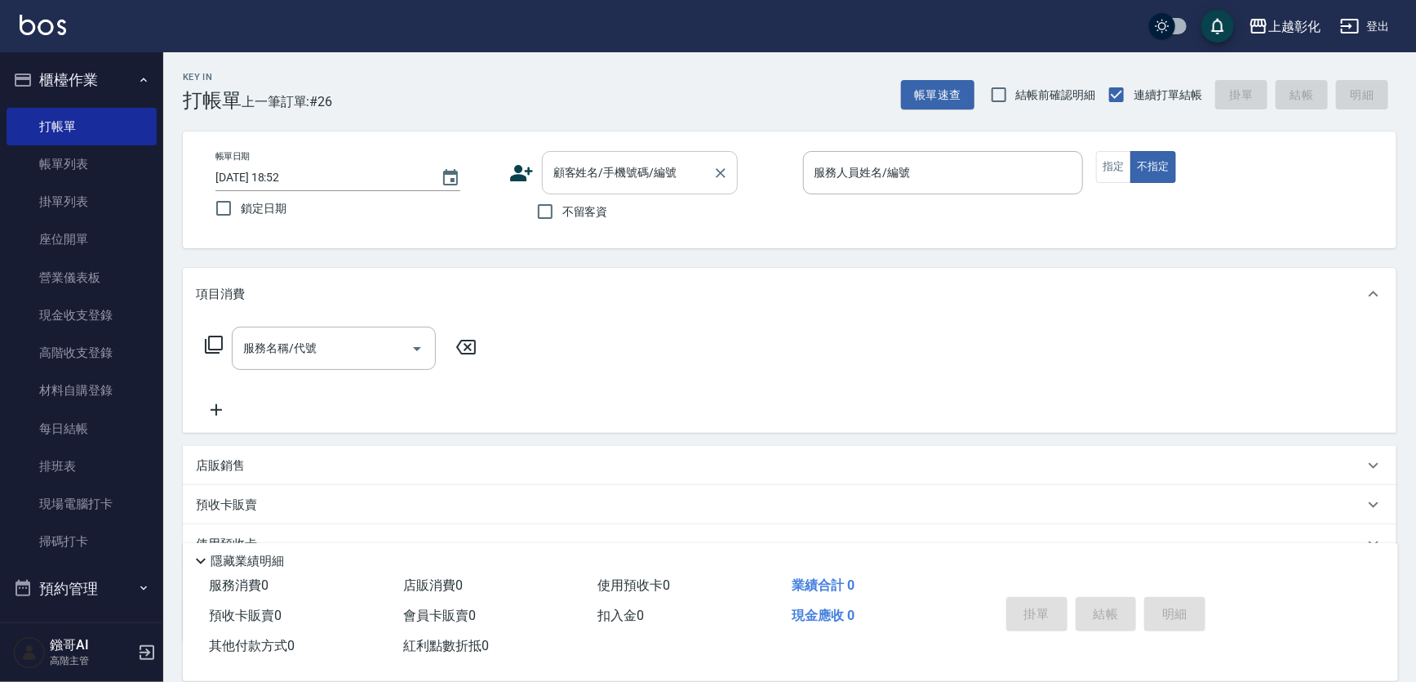
click at [593, 180] on input "顧客姓名/手機號碼/編號" at bounding box center [627, 172] width 157 height 29
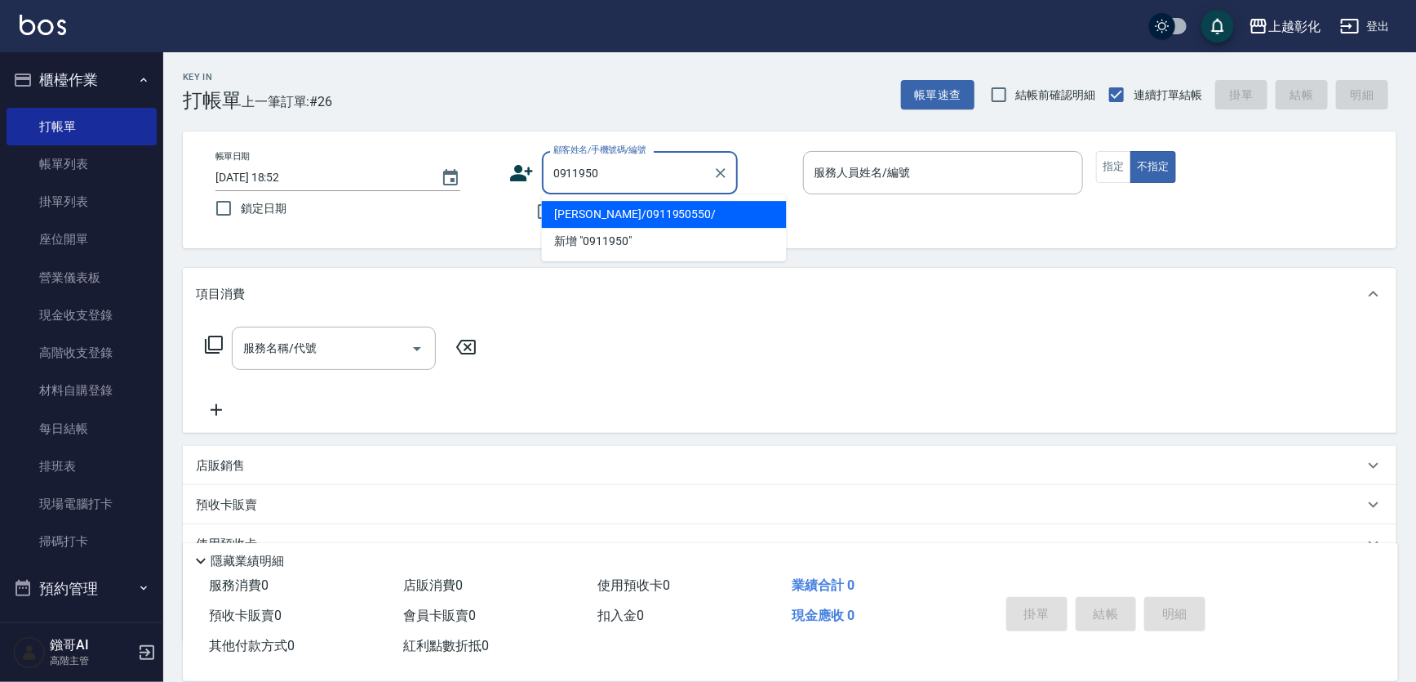
type input "[PERSON_NAME]/0911950550/"
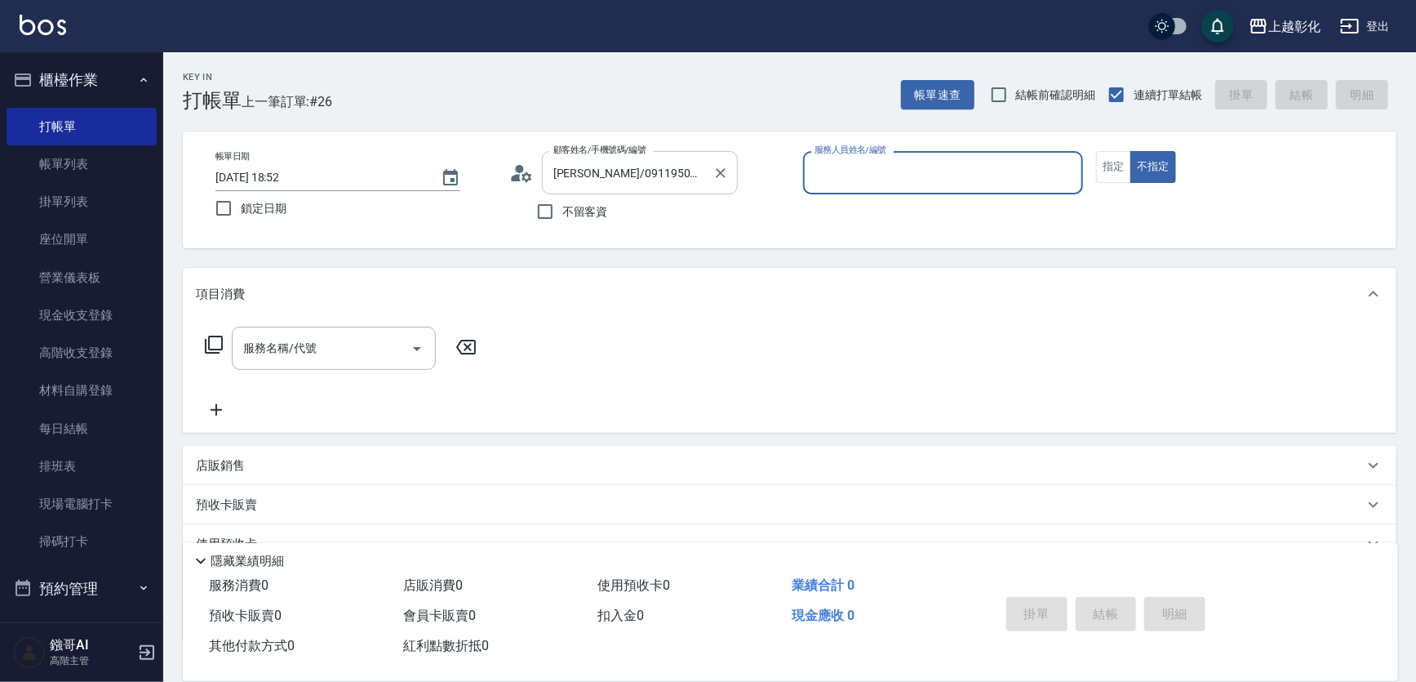
type input "ㄕ"
type input "G"
type button "false"
type input "[PERSON_NAME]"
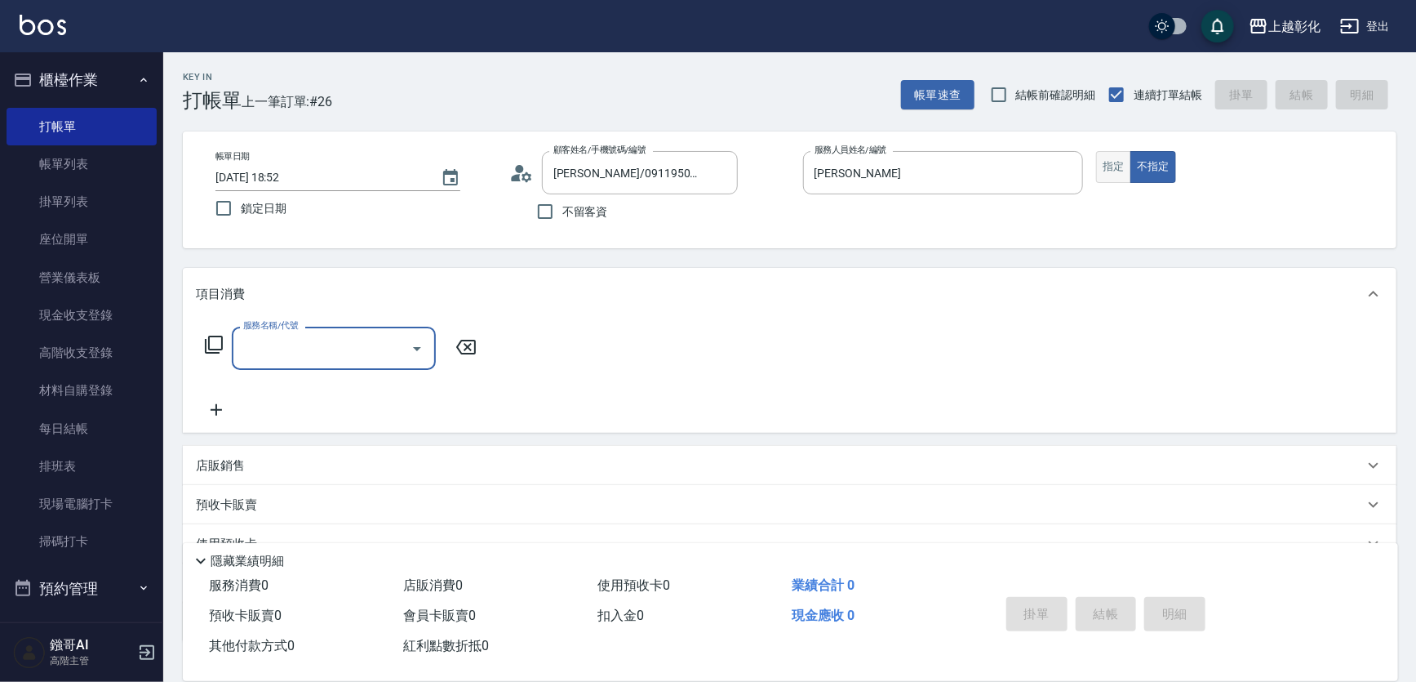
click at [1126, 174] on button "指定" at bounding box center [1113, 167] width 35 height 32
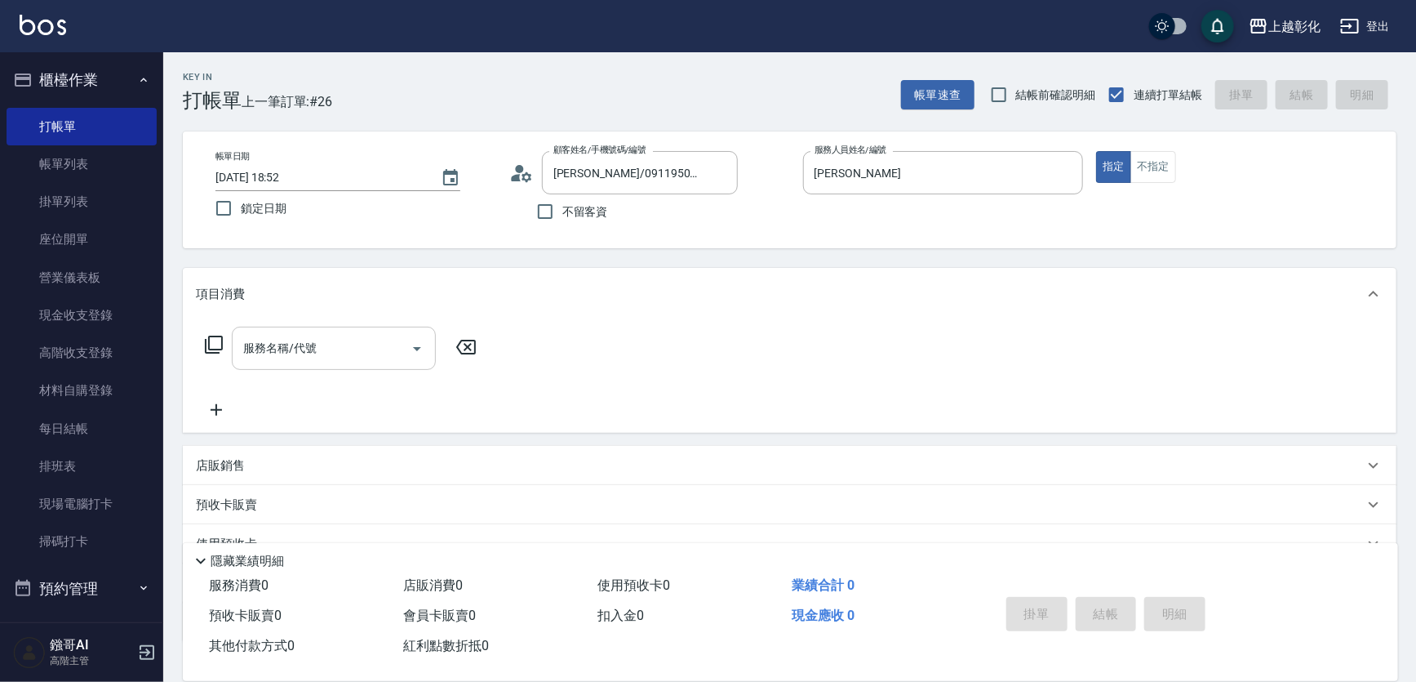
click at [269, 370] on div "服務名稱/代號" at bounding box center [334, 348] width 204 height 43
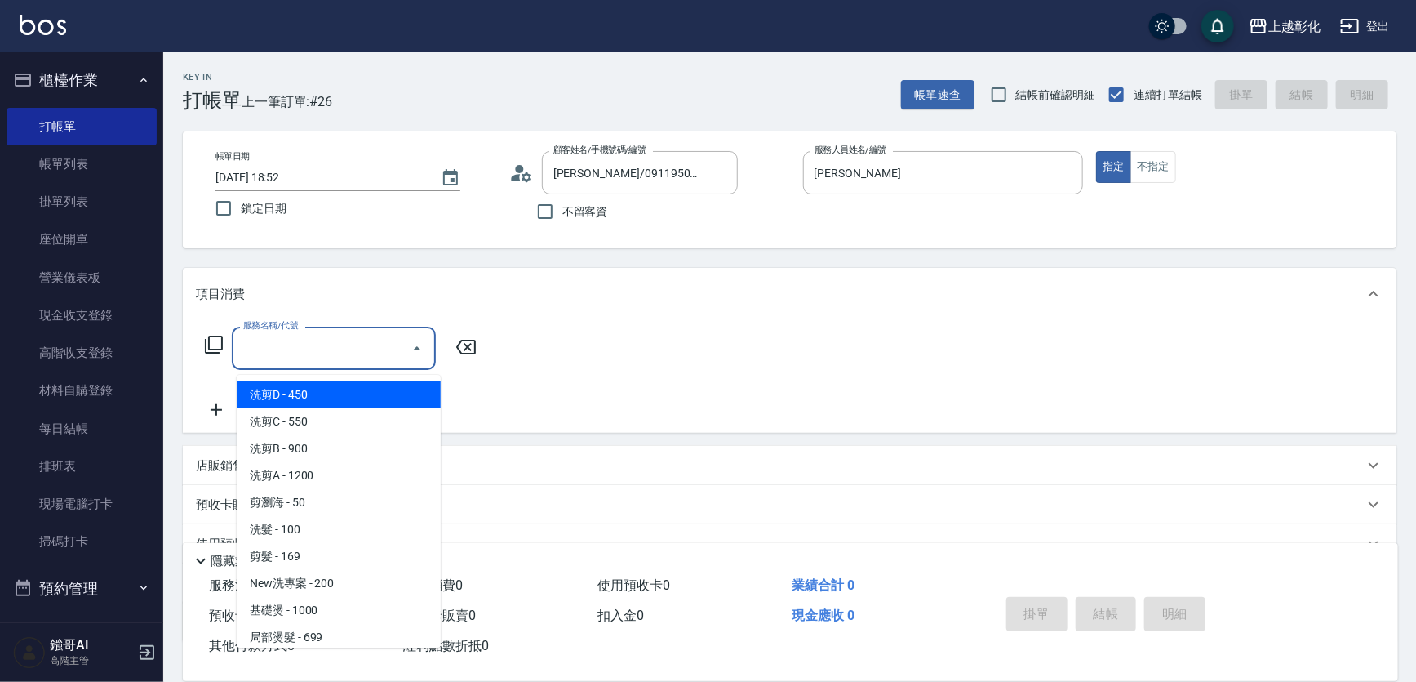
type input "ㄖ"
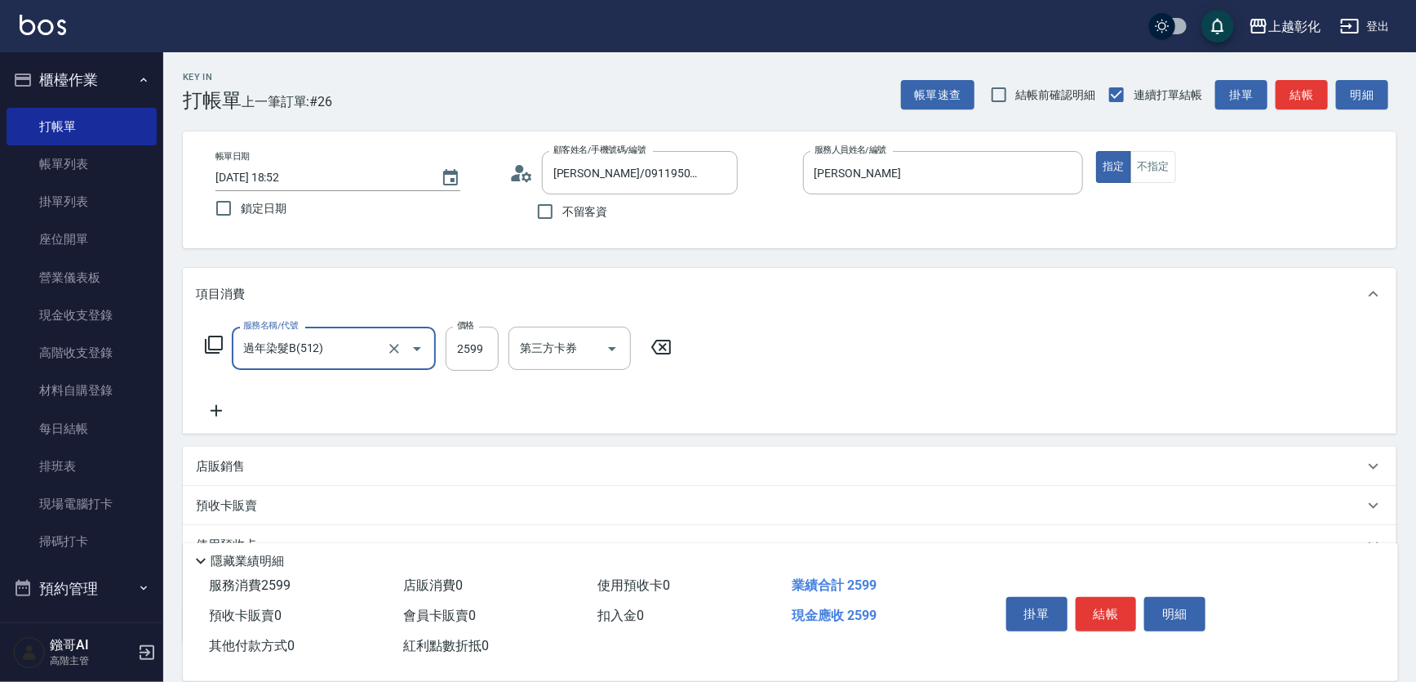
type input "過年染髮B(512)"
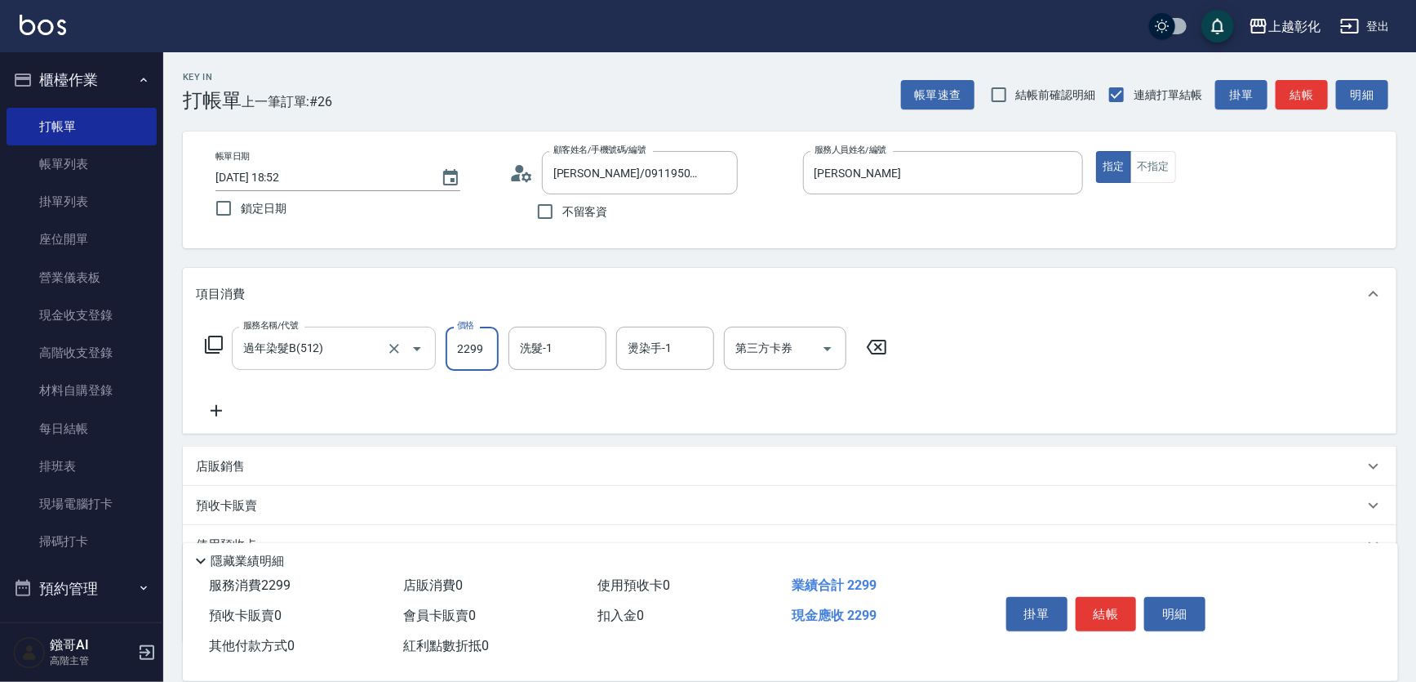
type input "2299"
type input "[PERSON_NAME]-41"
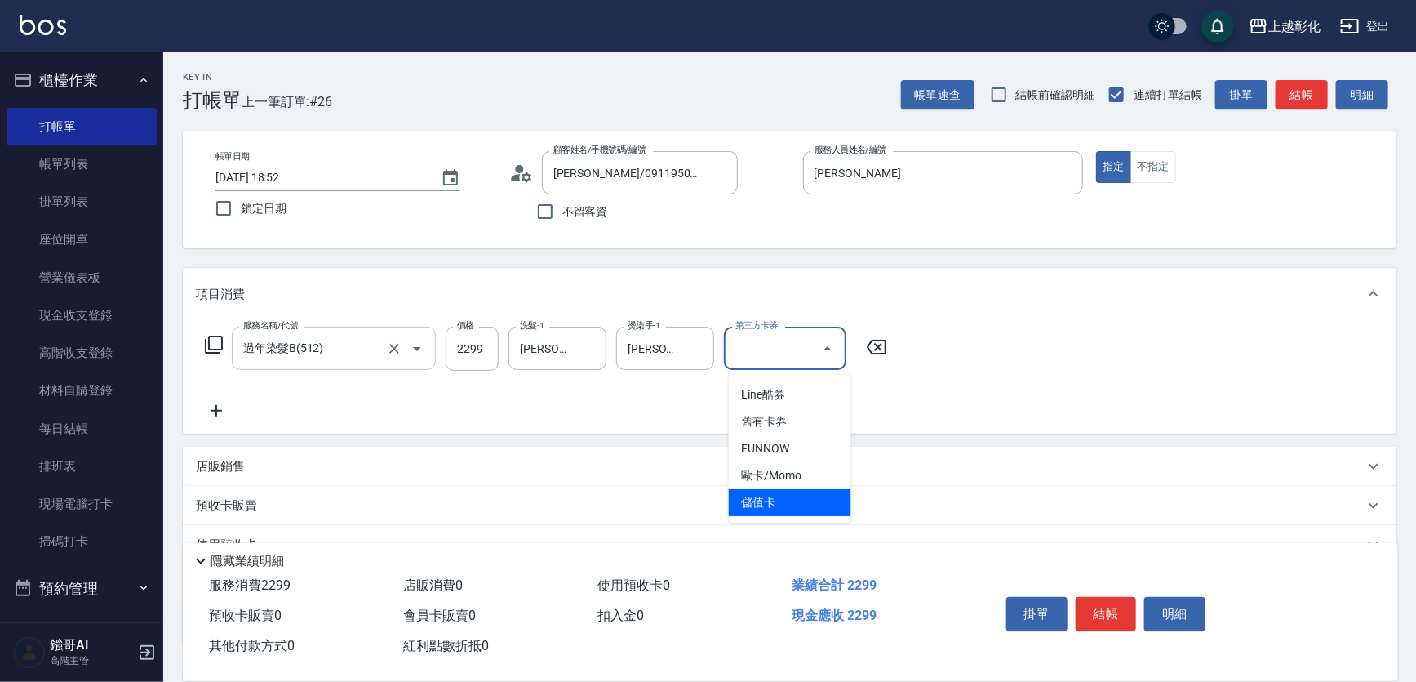
type input "儲值卡"
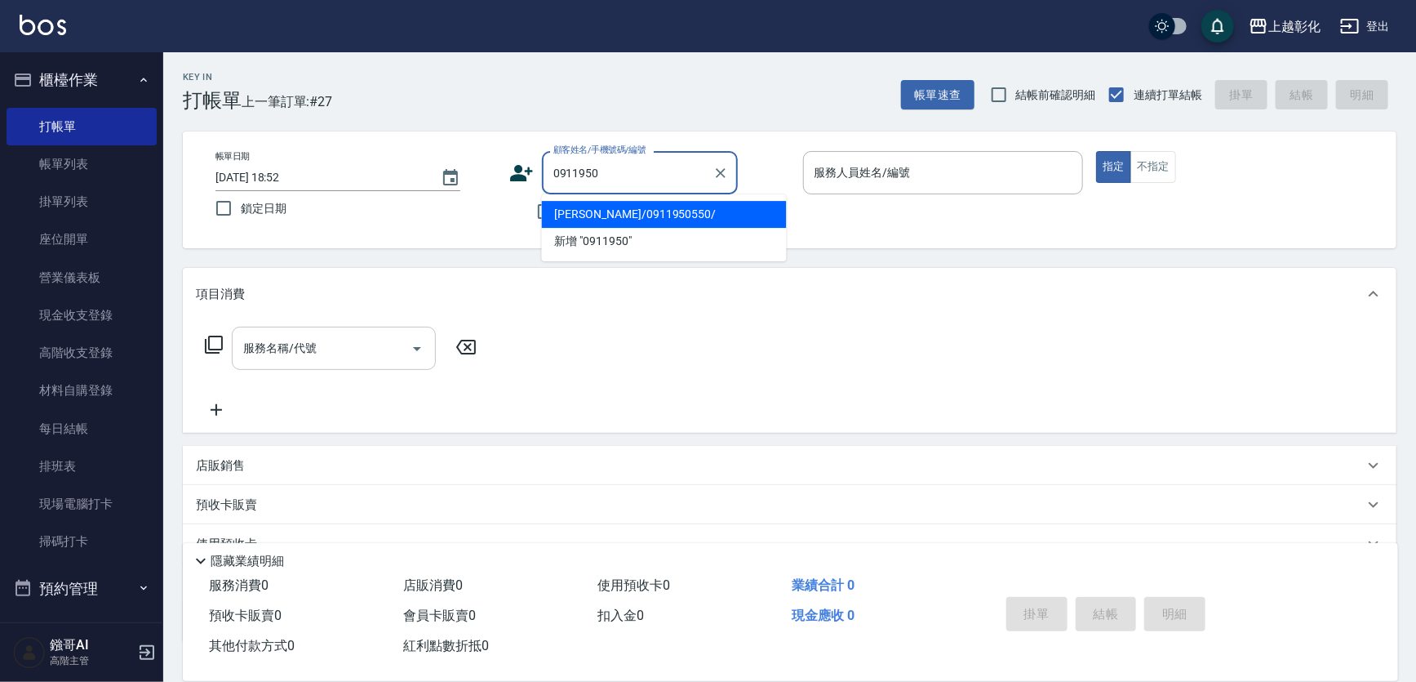
type input "[PERSON_NAME]/0911950550/"
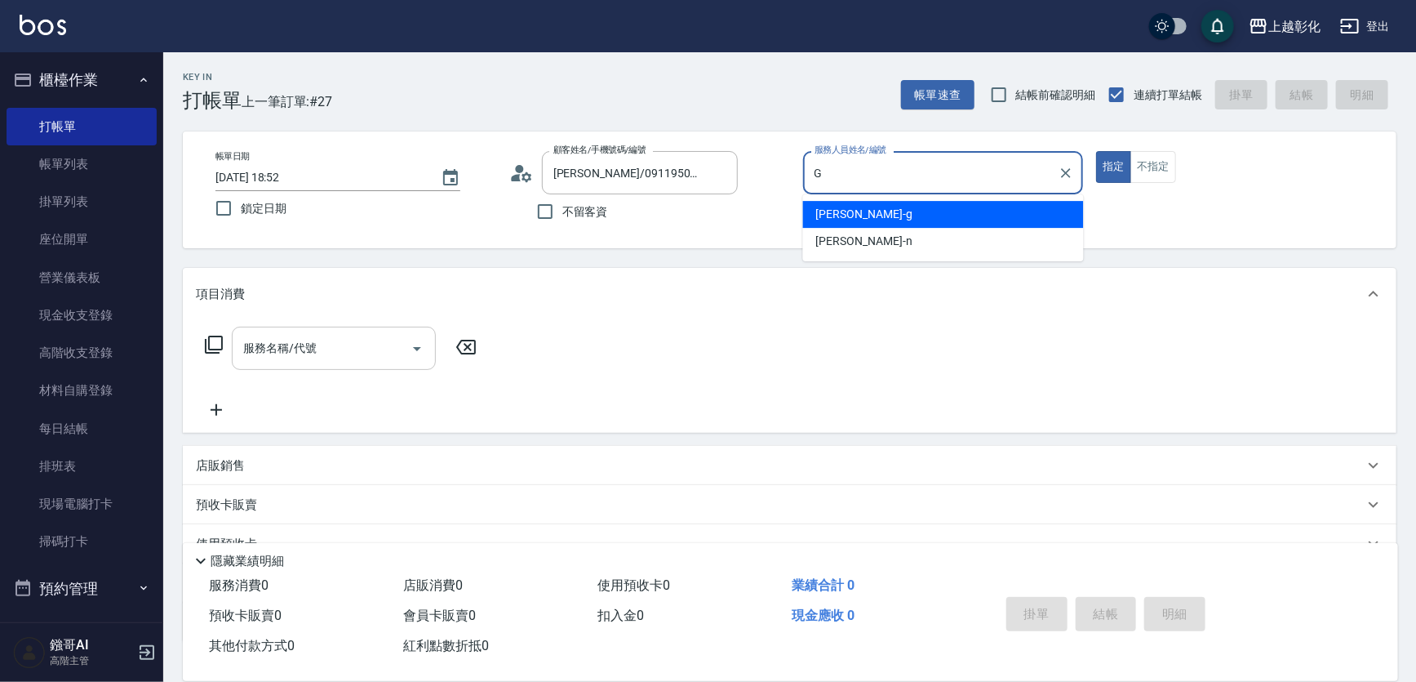
type input "[PERSON_NAME]"
type button "true"
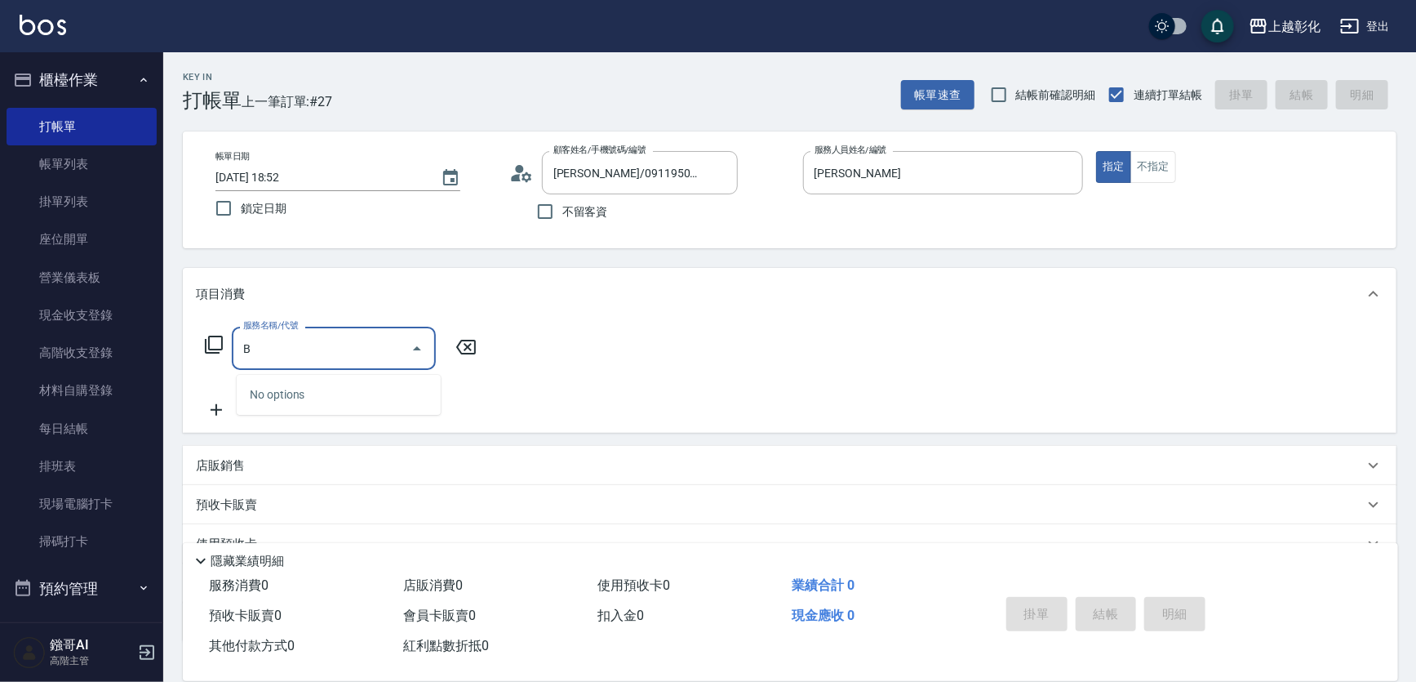
type input "B"
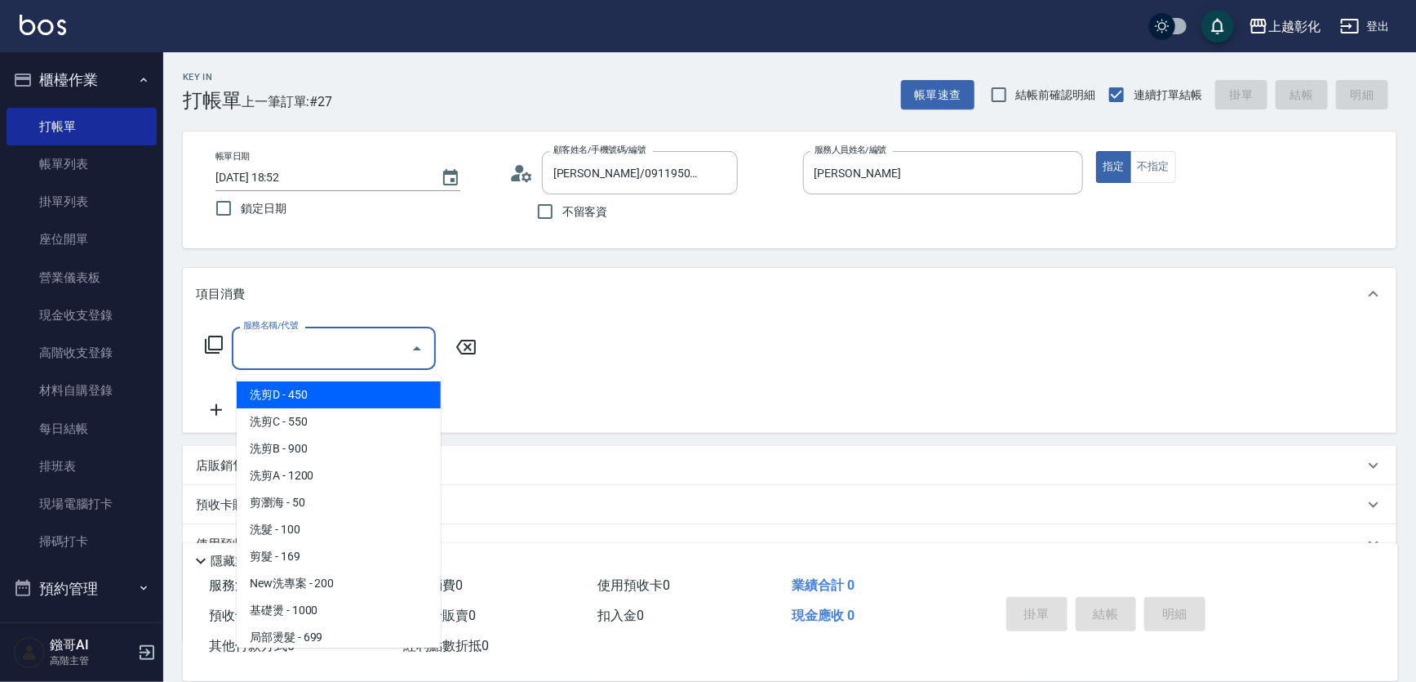
type input "ㄖ"
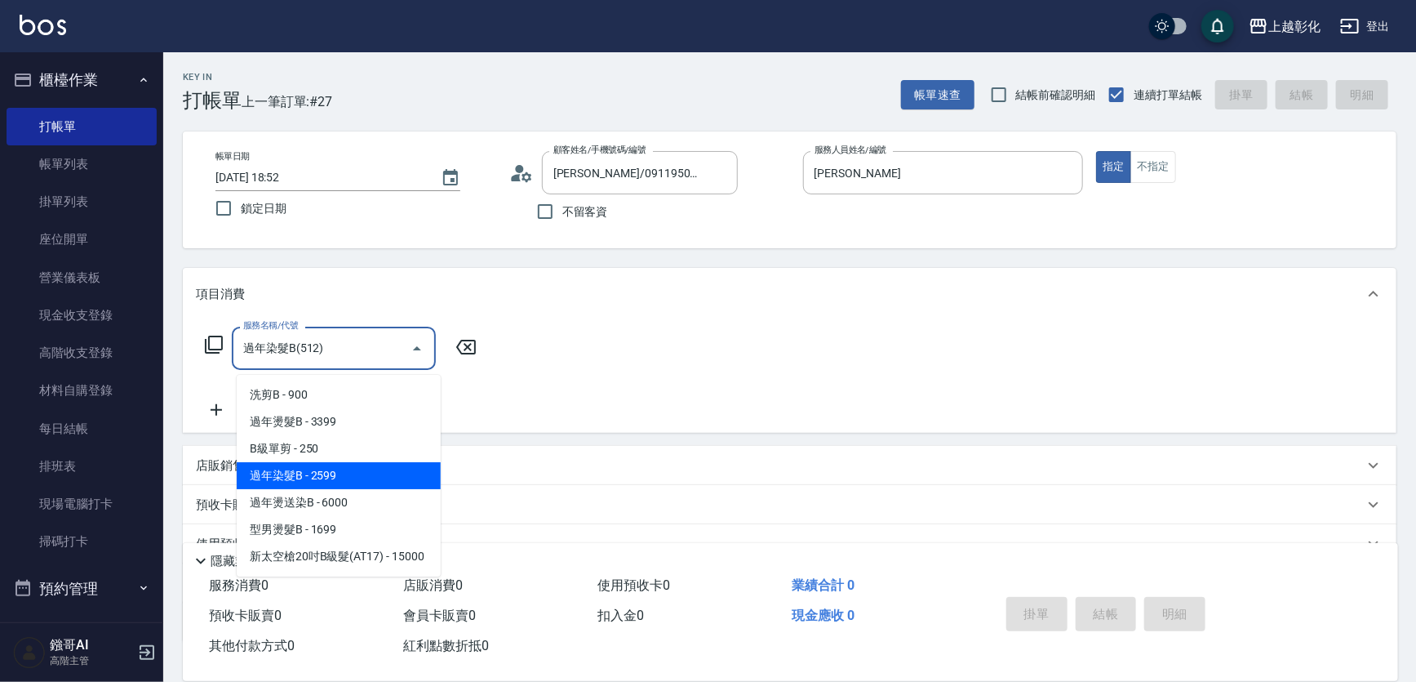
type input "過年染髮B(512)"
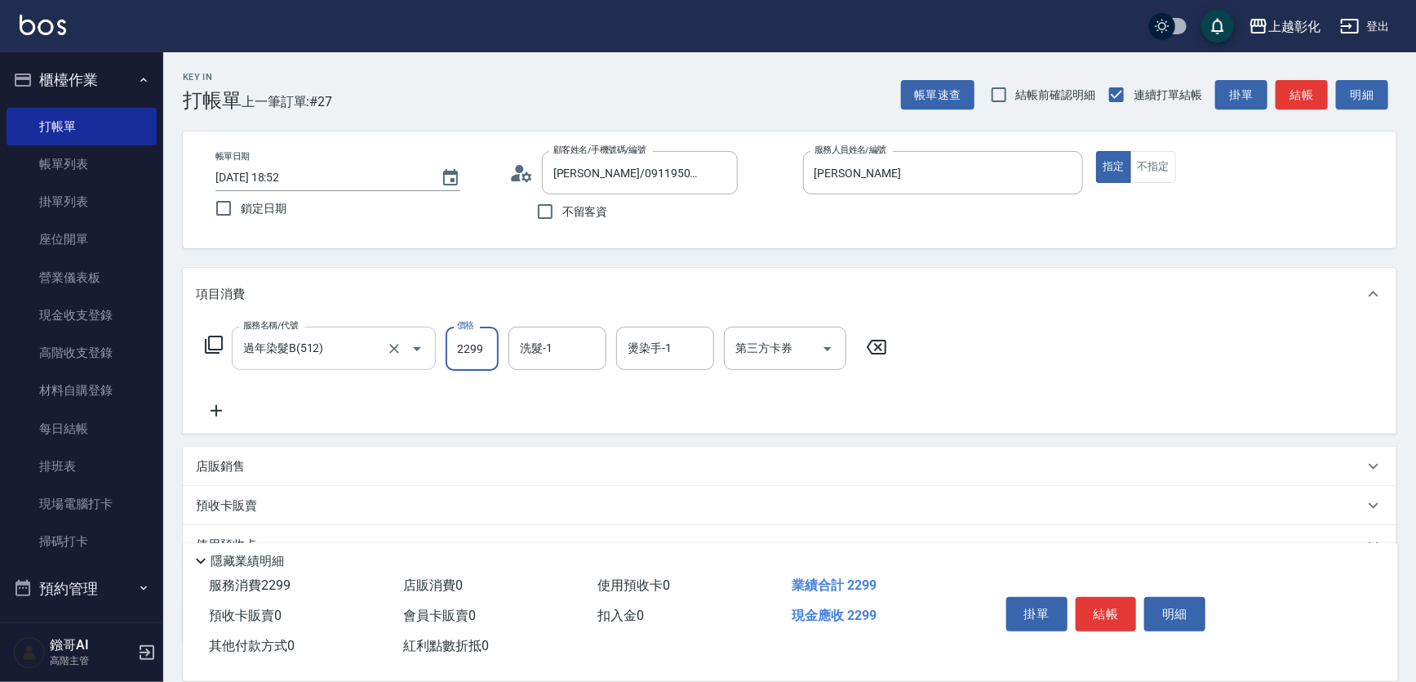
type input "2299"
type input "B"
click at [545, 376] on div "服務名稱/代號 過年染髮B(512) 服務名稱/代號 價格 2299 價格 洗髮-1 洗髮-1 燙染手-1 燙染手-1 第三方卡券 第三方卡券" at bounding box center [546, 374] width 701 height 94
click at [549, 351] on div "洗髮-1 洗髮-1" at bounding box center [558, 348] width 98 height 43
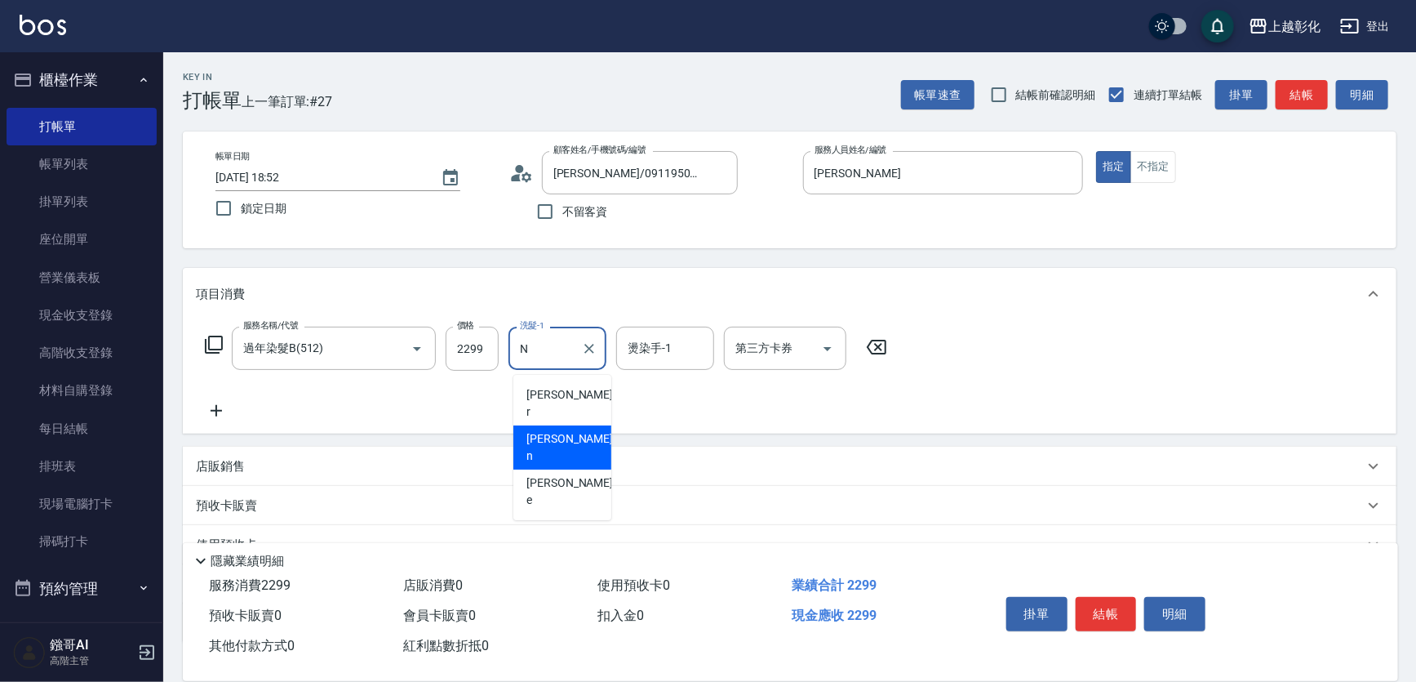
type input "yung yung-n"
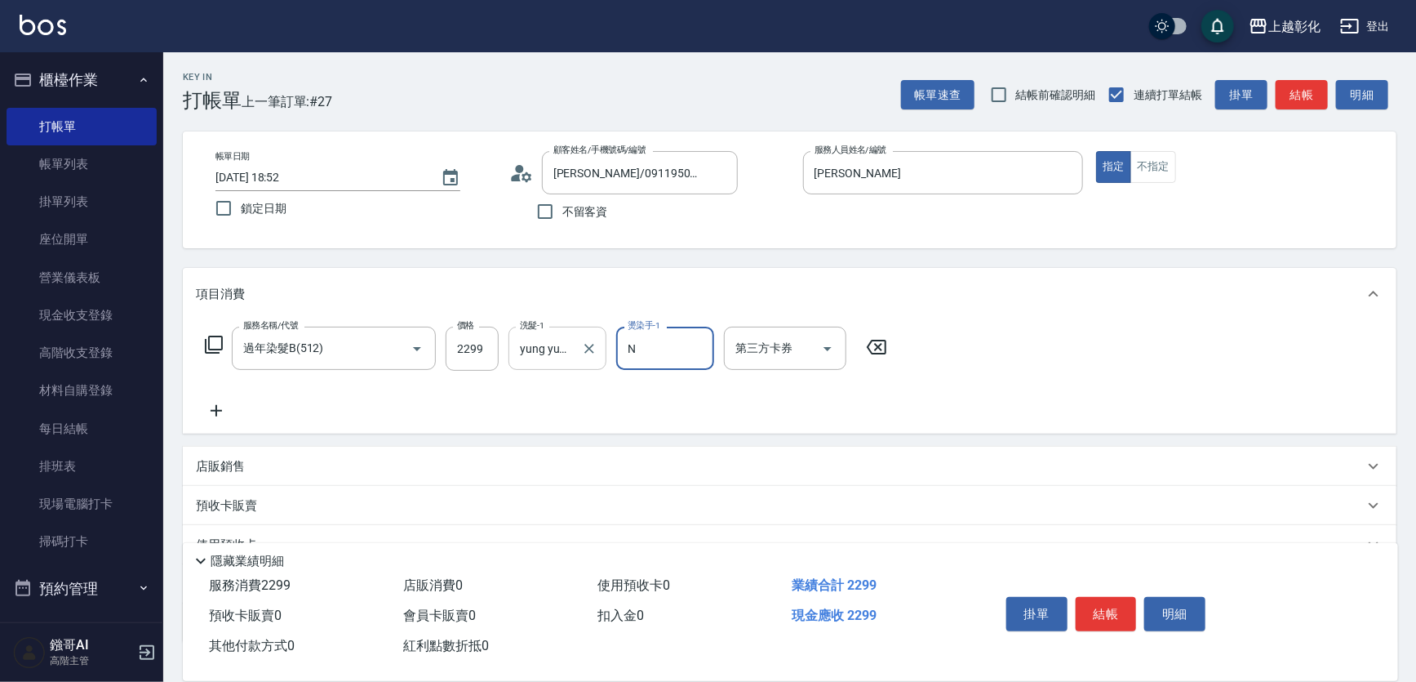
type input "yung yung-n"
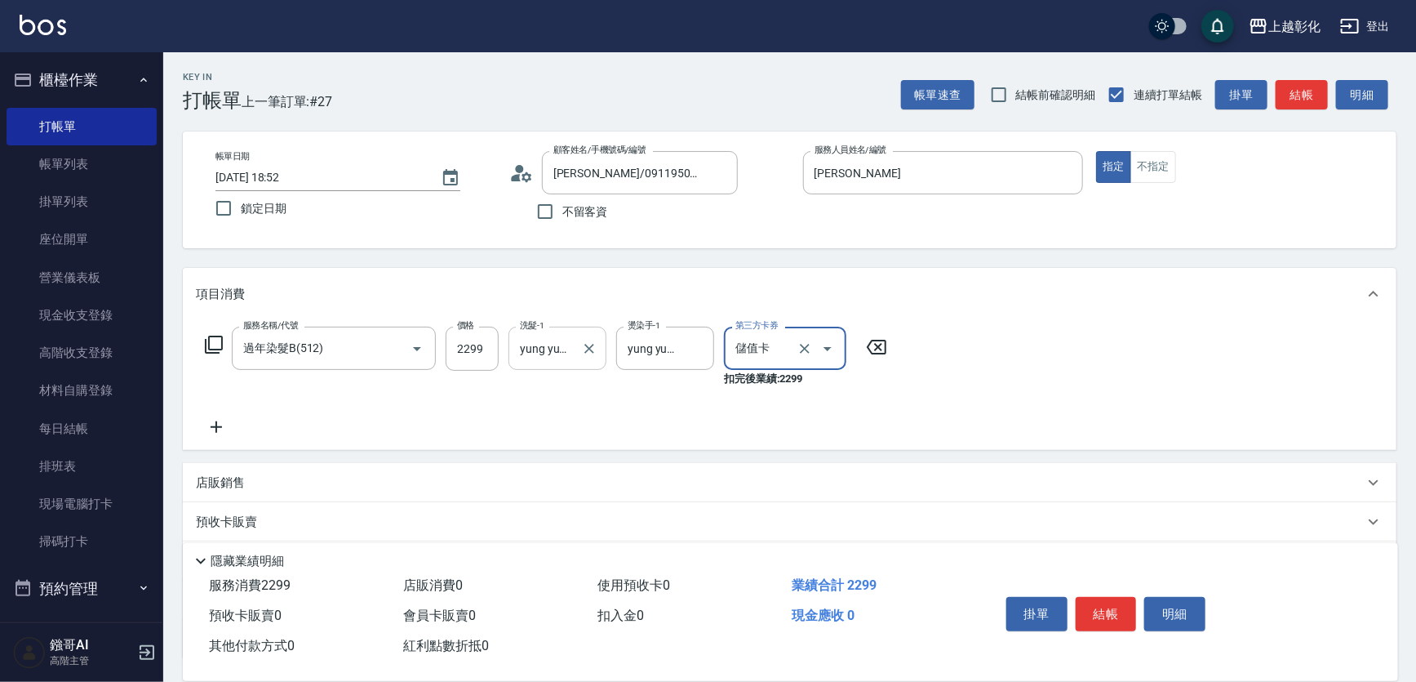
type input "儲值卡"
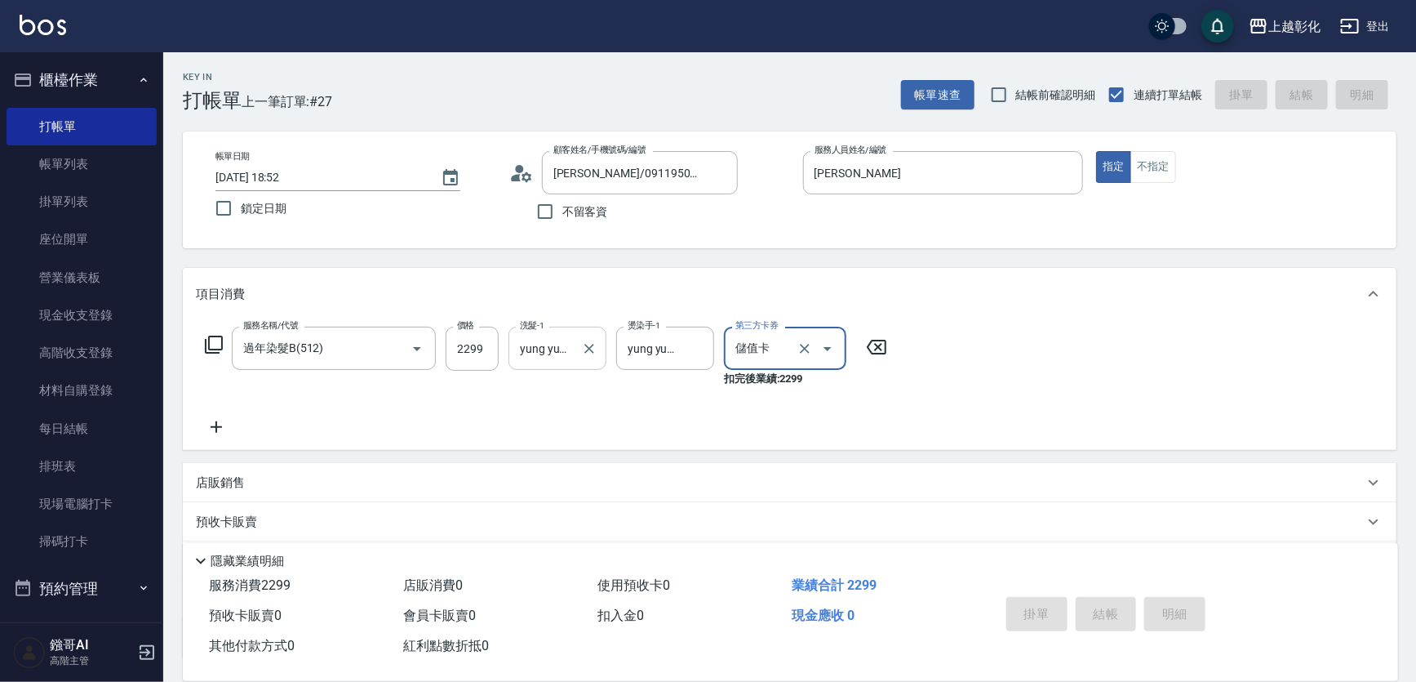
type input "[DATE] 18:53"
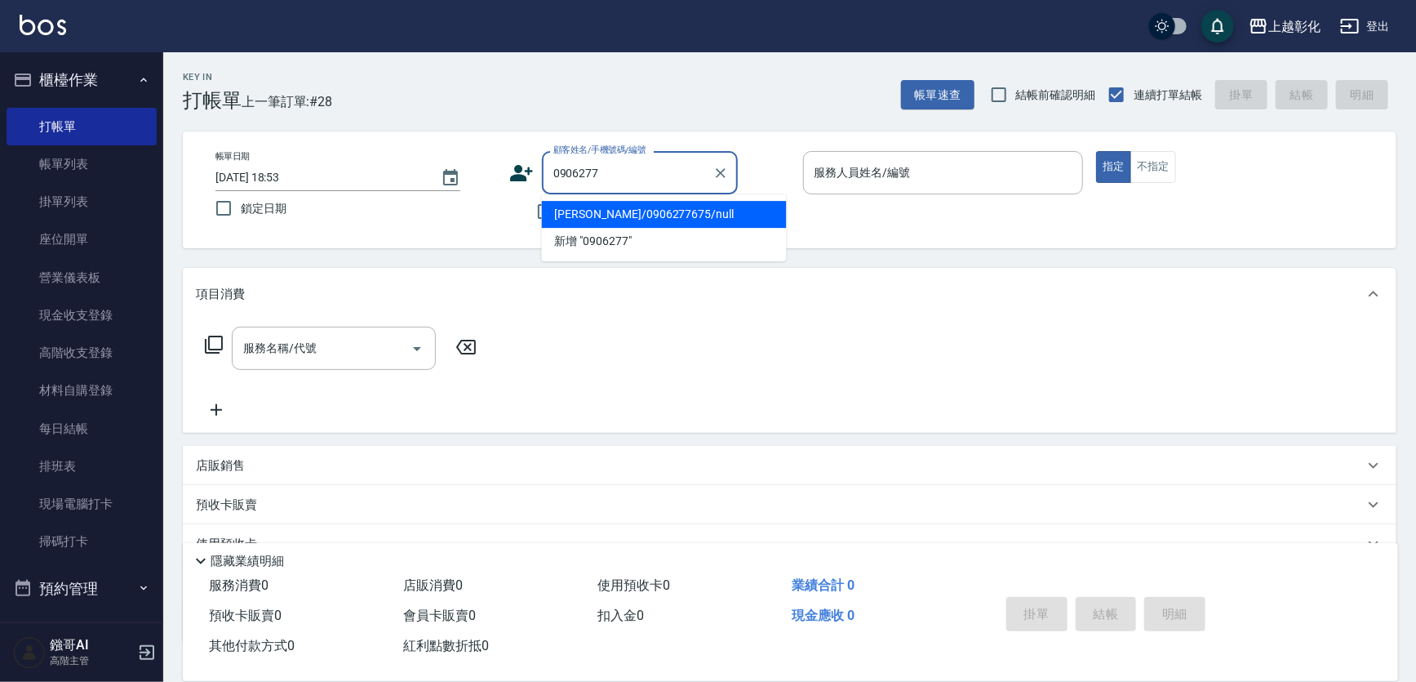
type input "[PERSON_NAME]/0906277675/null"
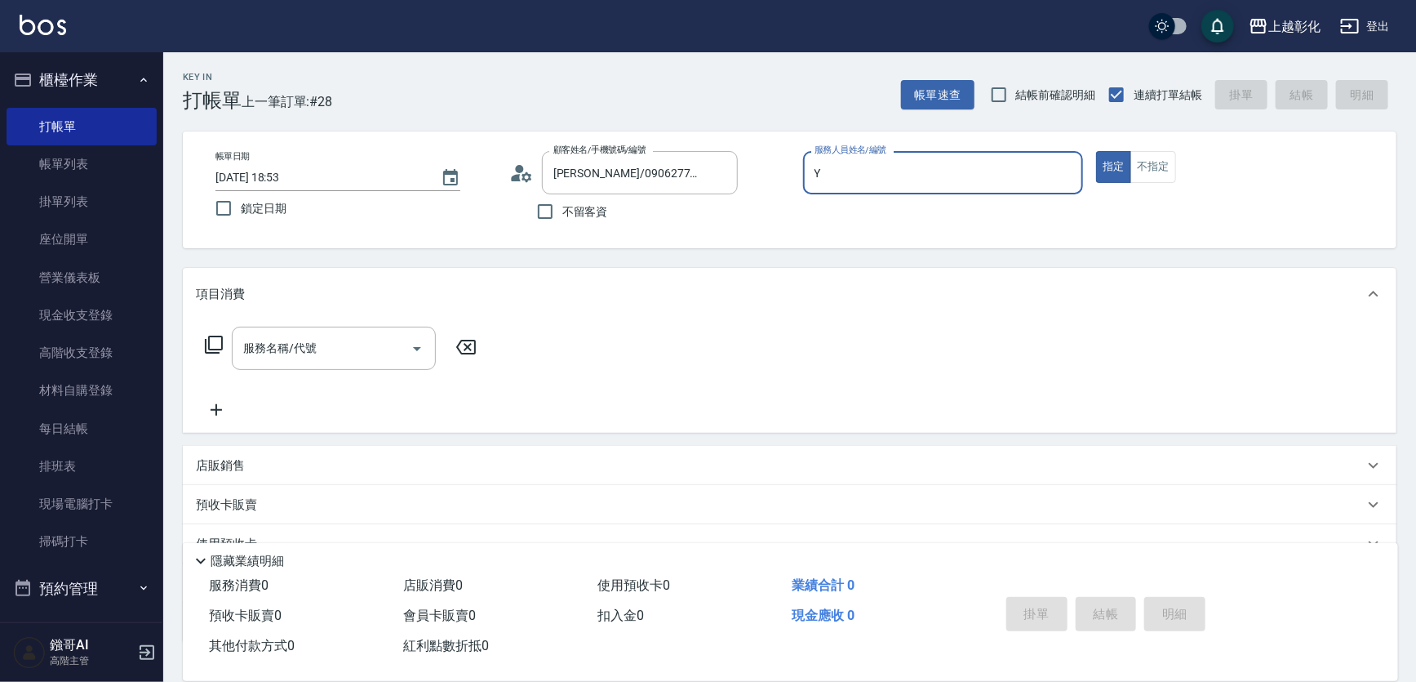
type input "[PERSON_NAME]-Y"
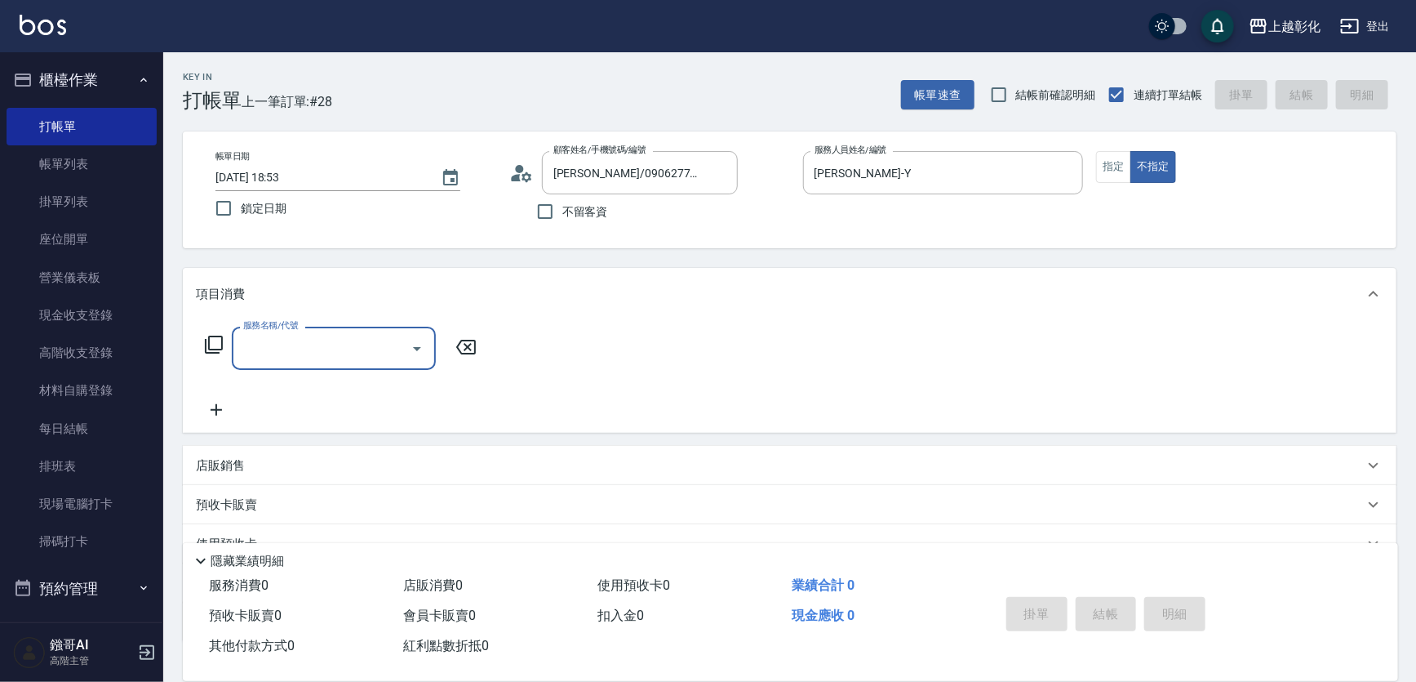
type input "3"
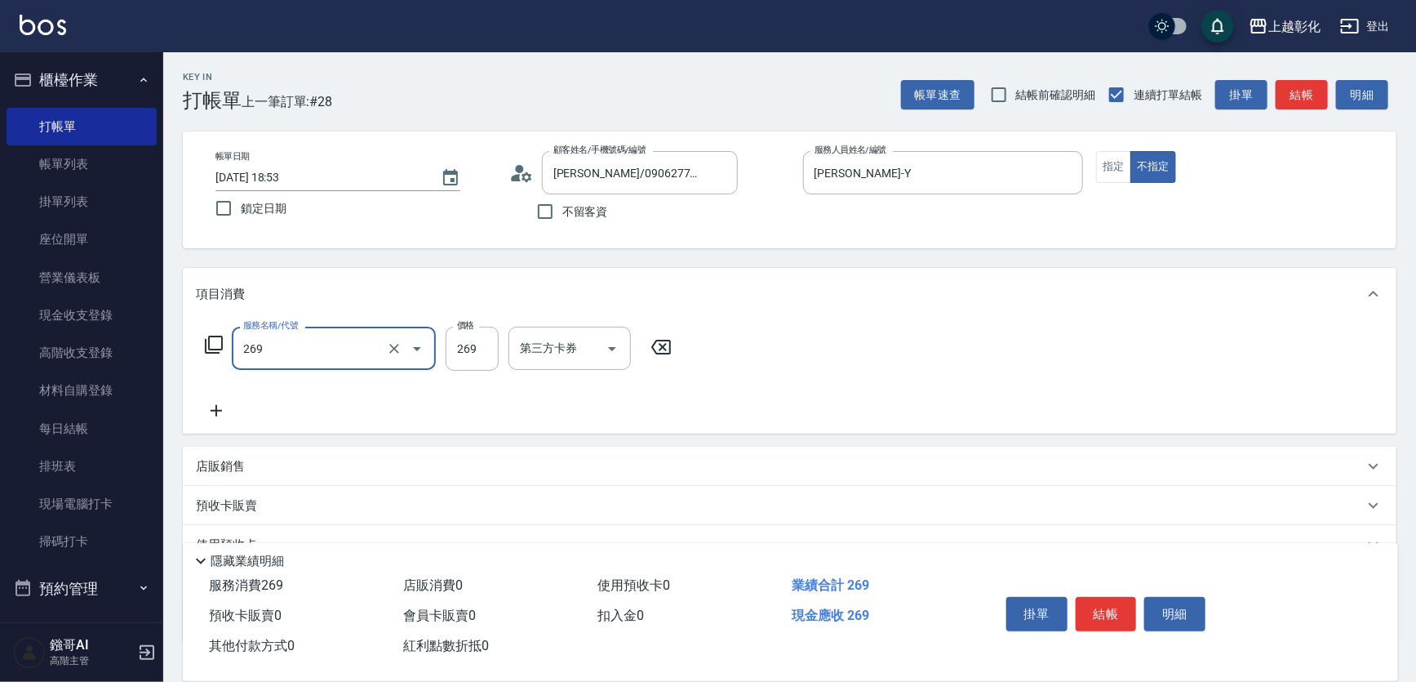
type input "一般洗剪(269)"
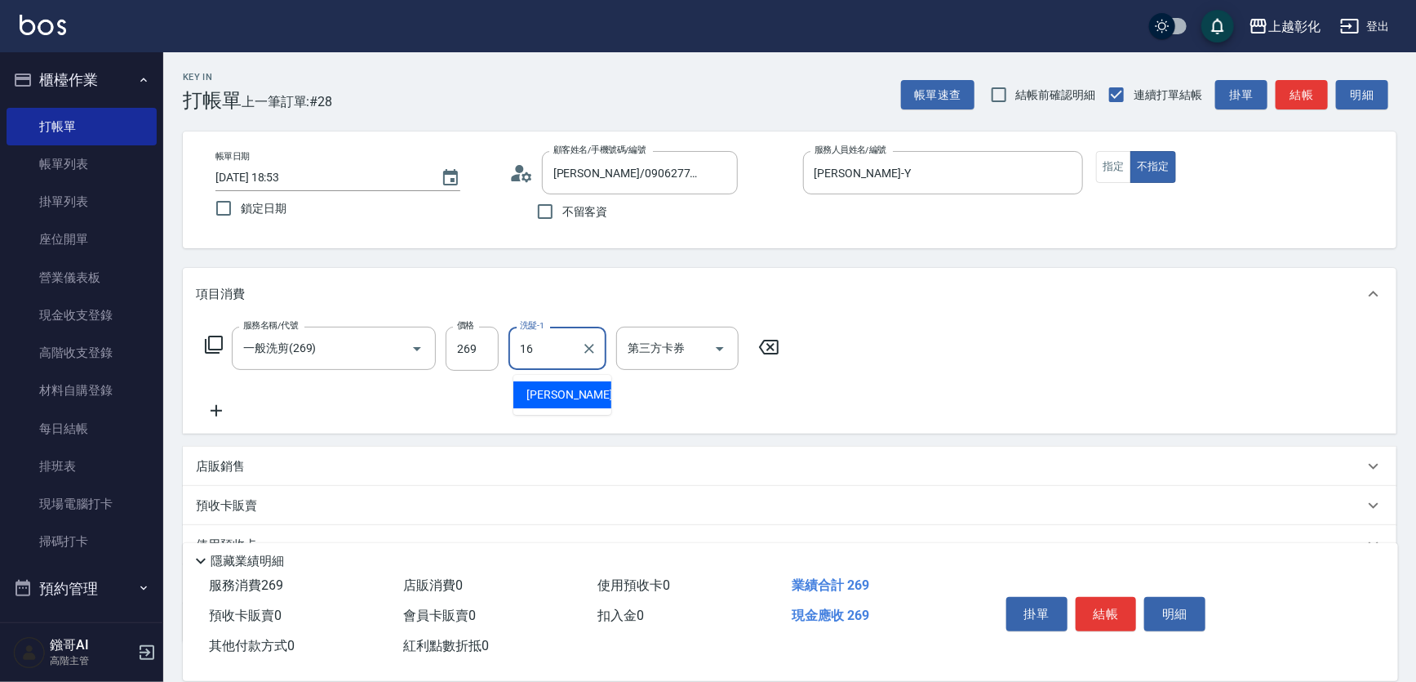
type input "[PERSON_NAME]-16"
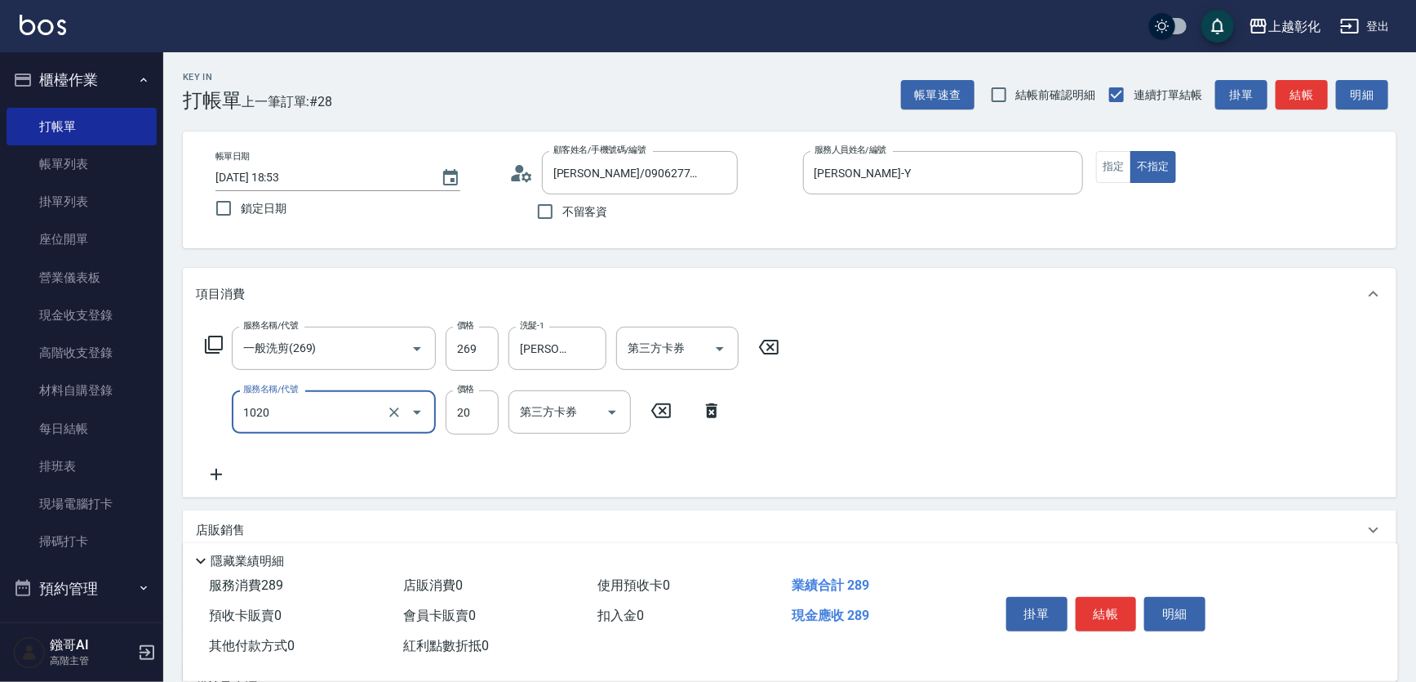
type input "潤絲(1020)"
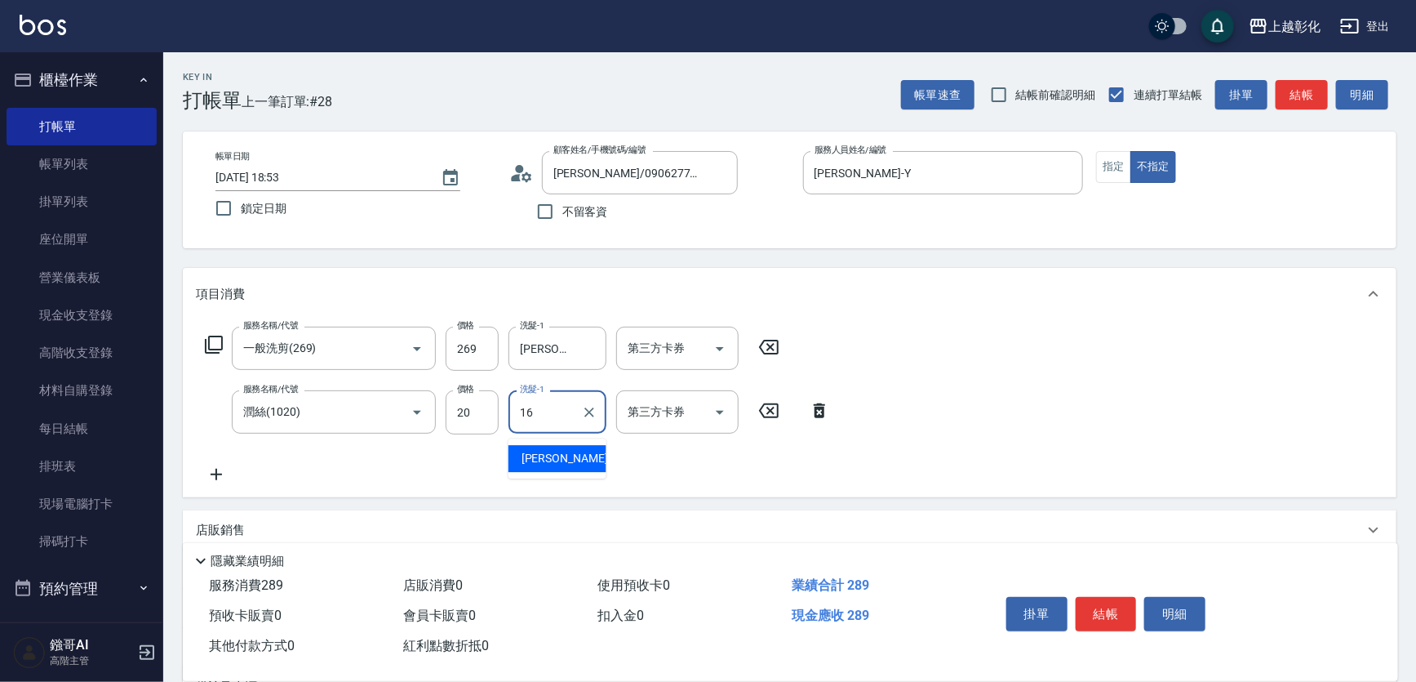
type input "[PERSON_NAME]-16"
